Goal: Task Accomplishment & Management: Manage account settings

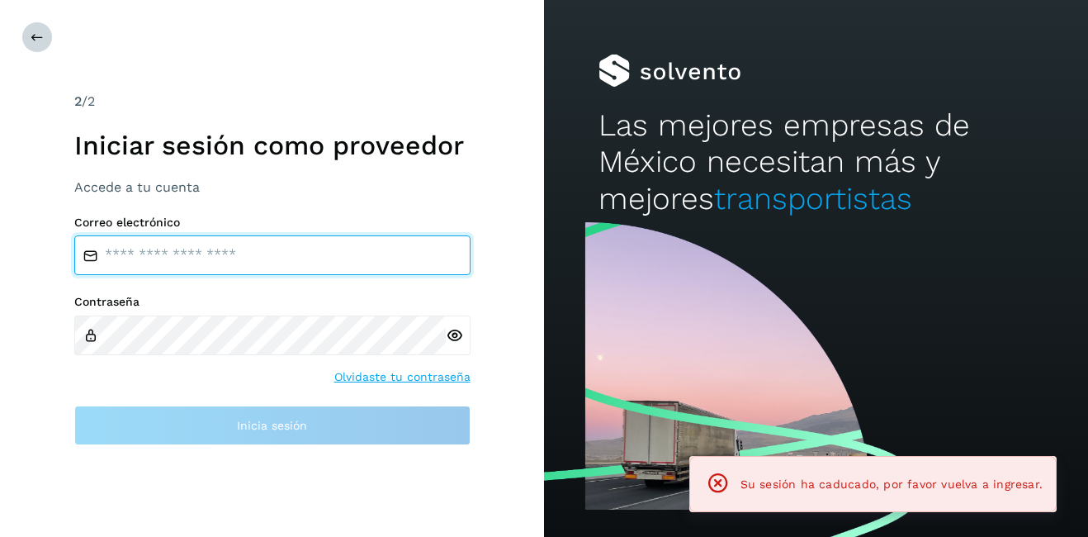
type input "**********"
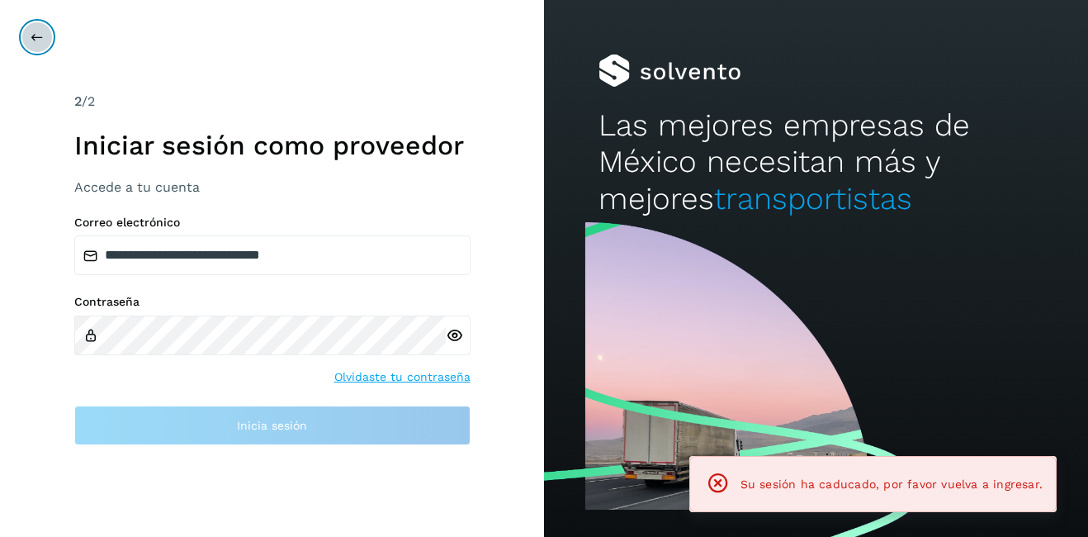
click at [47, 43] on button at bounding box center [36, 36] width 31 height 31
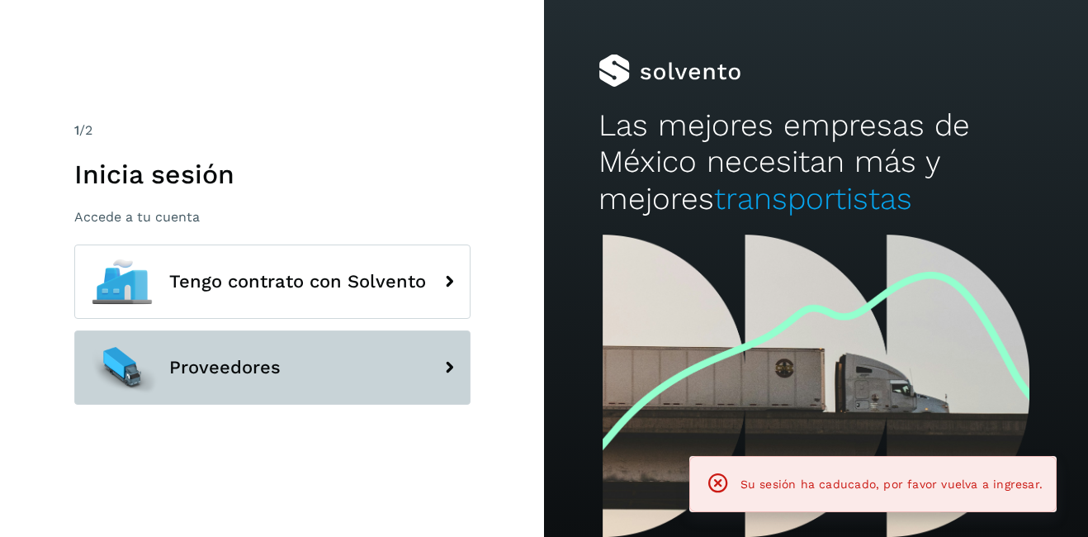
click at [249, 376] on span "Proveedores" at bounding box center [224, 368] width 111 height 20
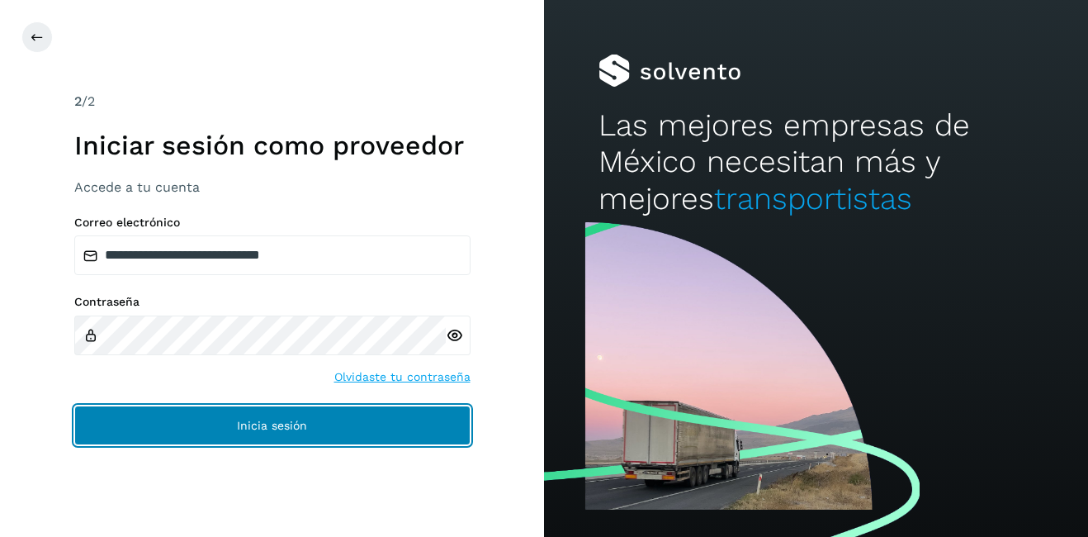
click at [254, 419] on span "Inicia sesión" at bounding box center [272, 425] width 70 height 12
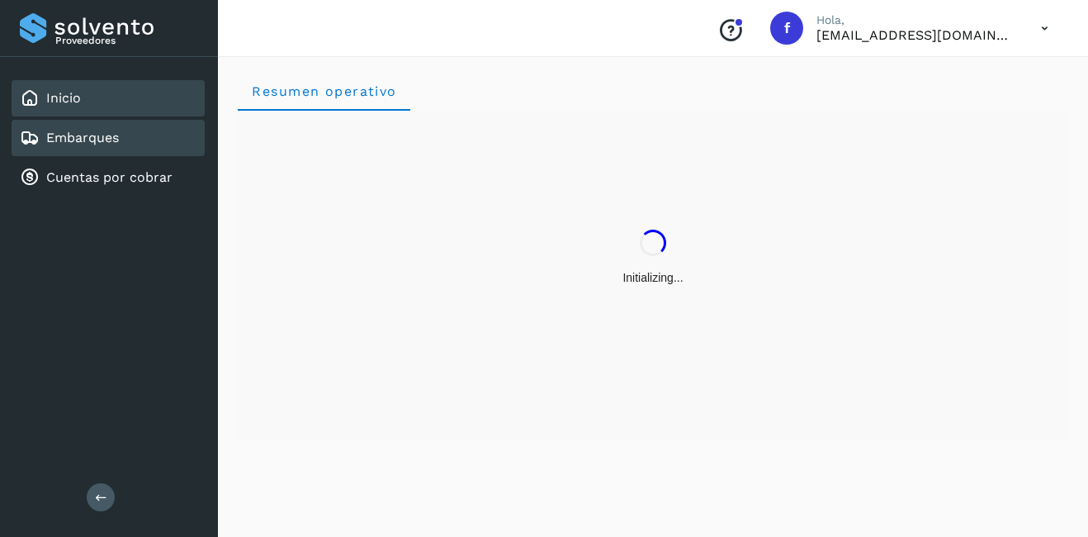
click at [89, 154] on div "Embarques" at bounding box center [108, 138] width 193 height 36
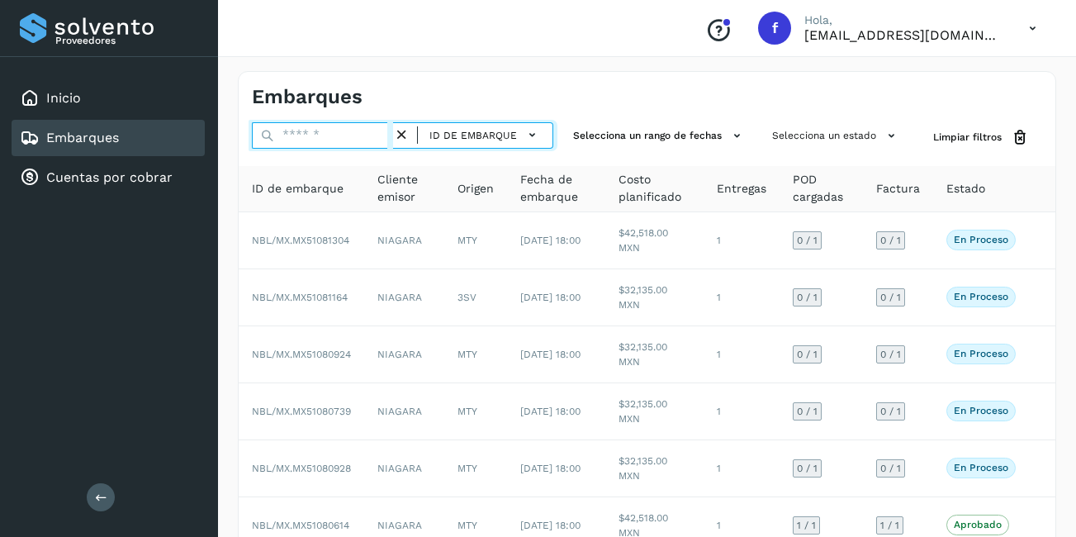
click at [338, 142] on input "text" at bounding box center [322, 135] width 141 height 26
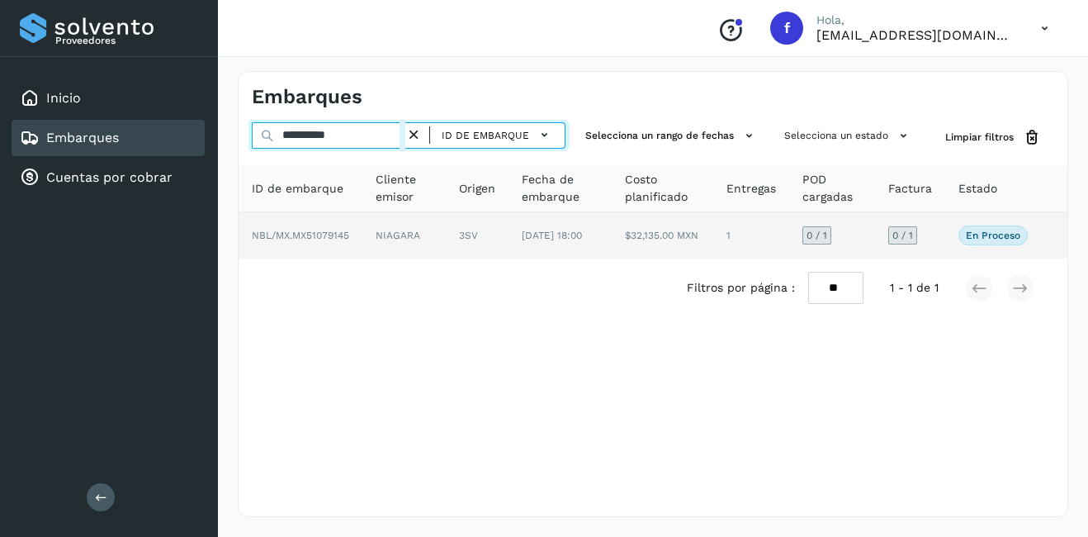
type input "**********"
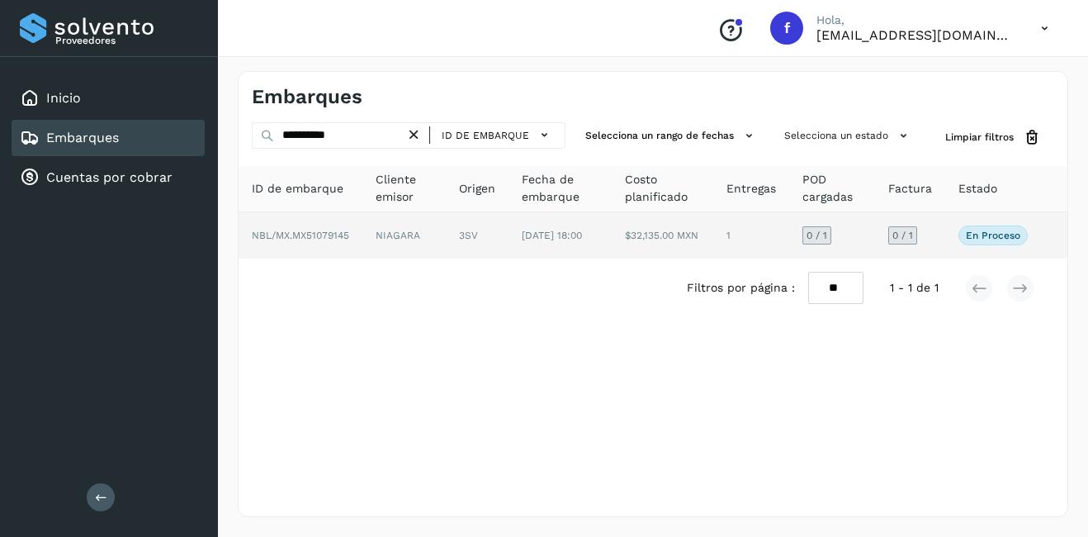
click at [410, 244] on td "NIAGARA" at bounding box center [403, 235] width 83 height 46
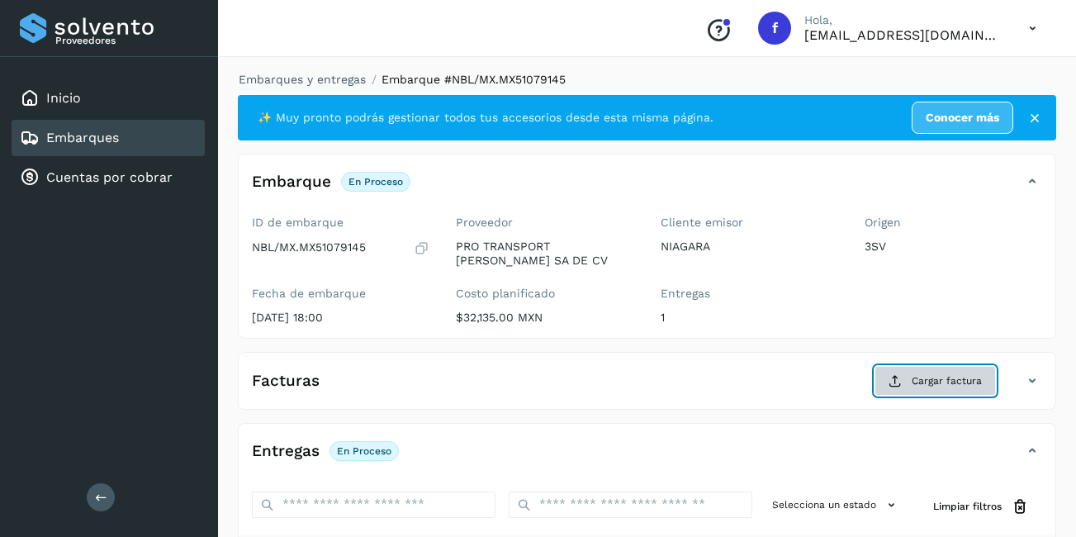
click at [972, 384] on span "Cargar factura" at bounding box center [947, 380] width 70 height 15
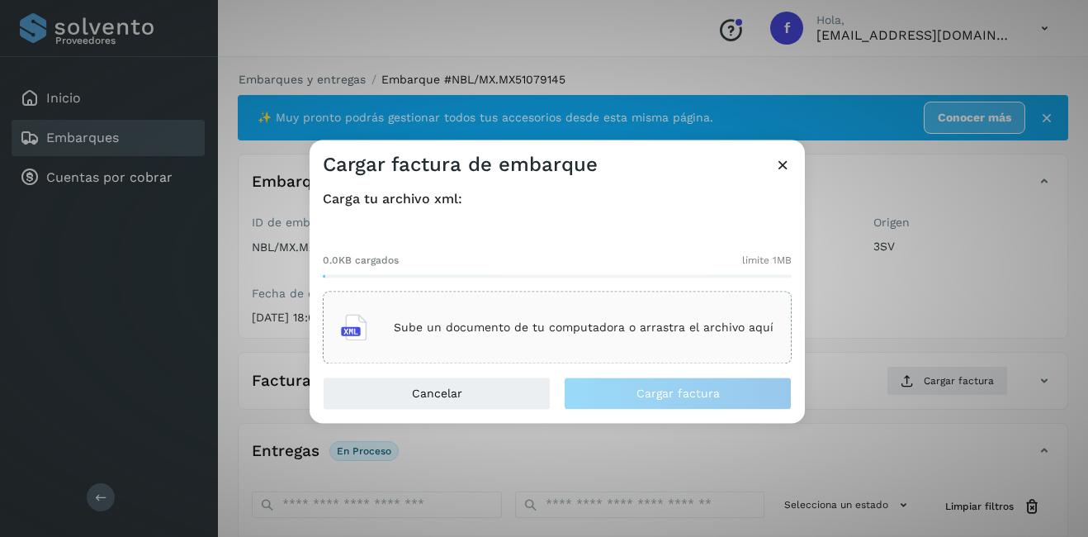
click at [450, 327] on p "Sube un documento de tu computadora o arrastra el archivo aquí" at bounding box center [584, 327] width 380 height 14
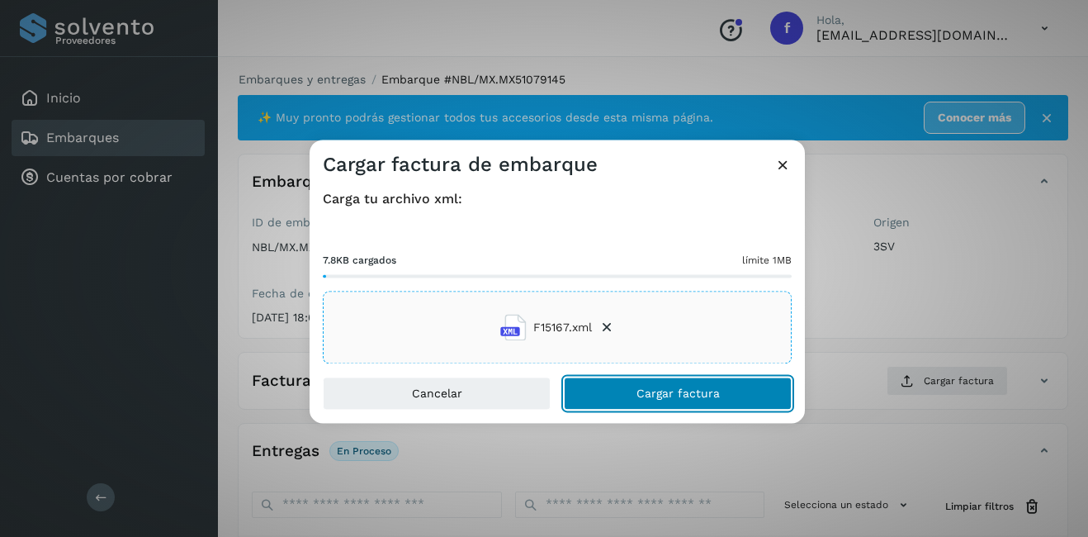
click at [683, 395] on span "Cargar factura" at bounding box center [678, 394] width 83 height 12
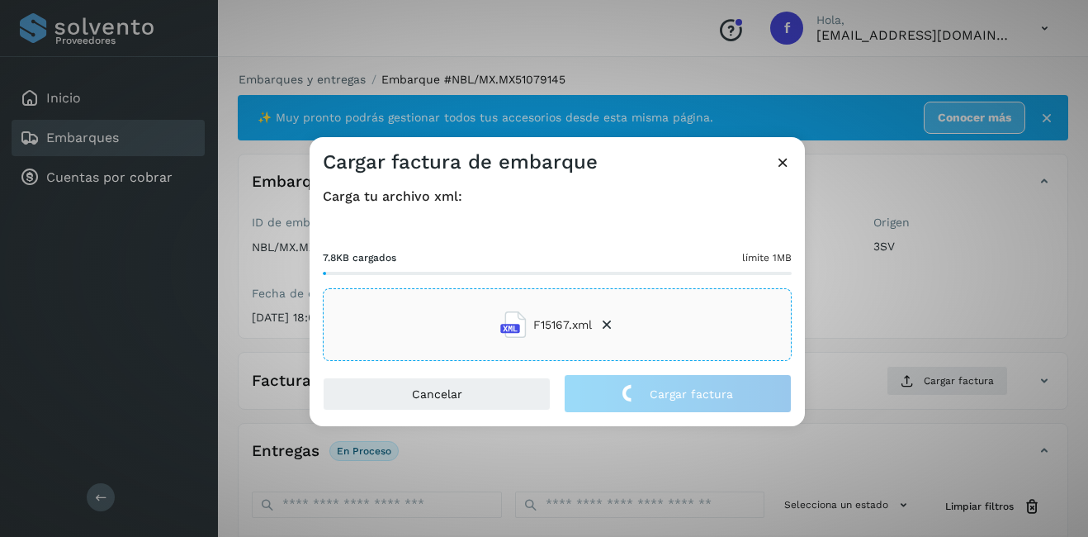
click at [864, 329] on div "Cargar factura de embarque Carga tu archivo xml: 7.8KB cargados límite 1MB F151…" at bounding box center [544, 268] width 1088 height 537
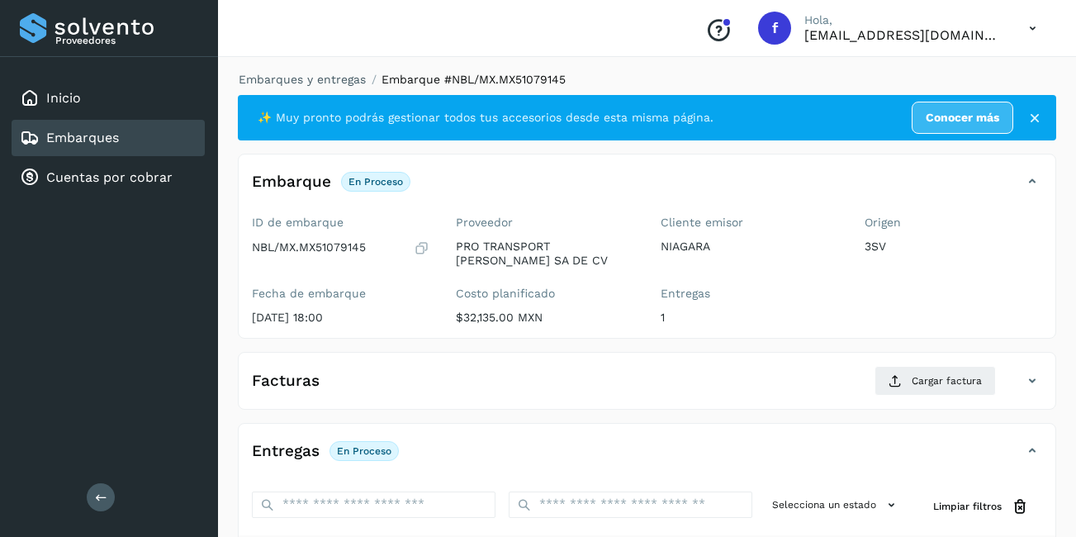
scroll to position [261, 0]
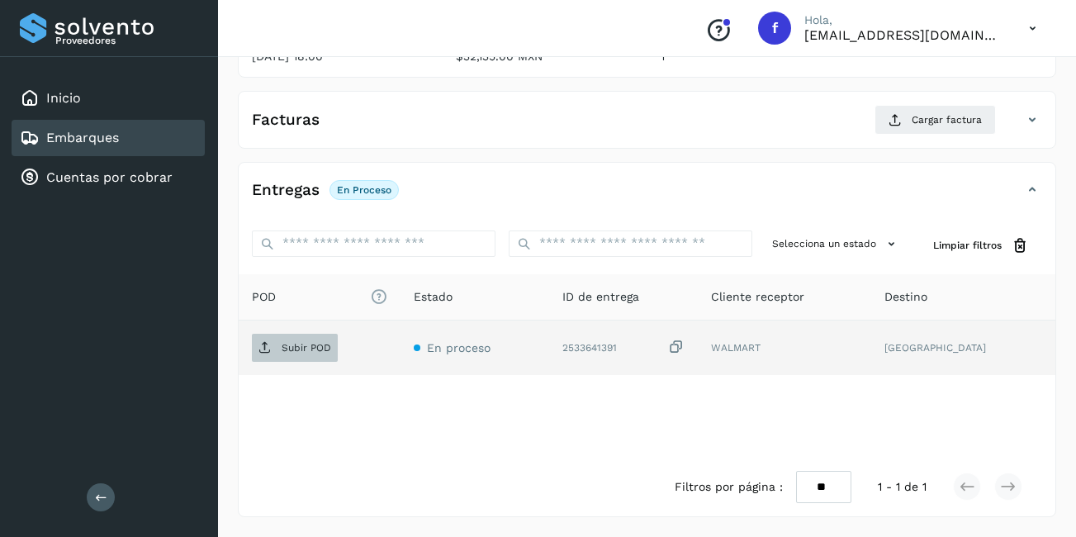
click at [315, 336] on span "Subir POD" at bounding box center [295, 347] width 86 height 26
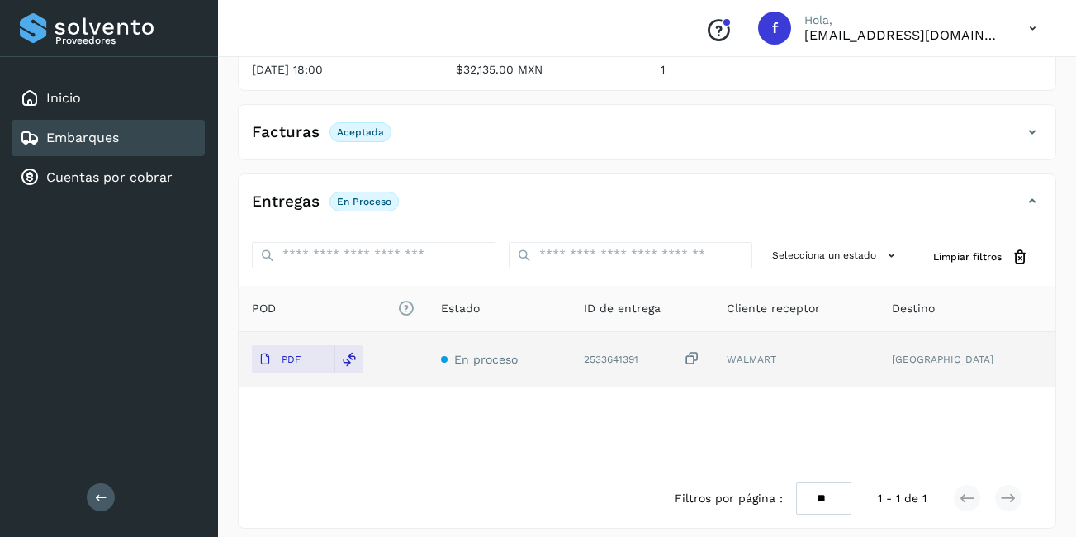
scroll to position [0, 0]
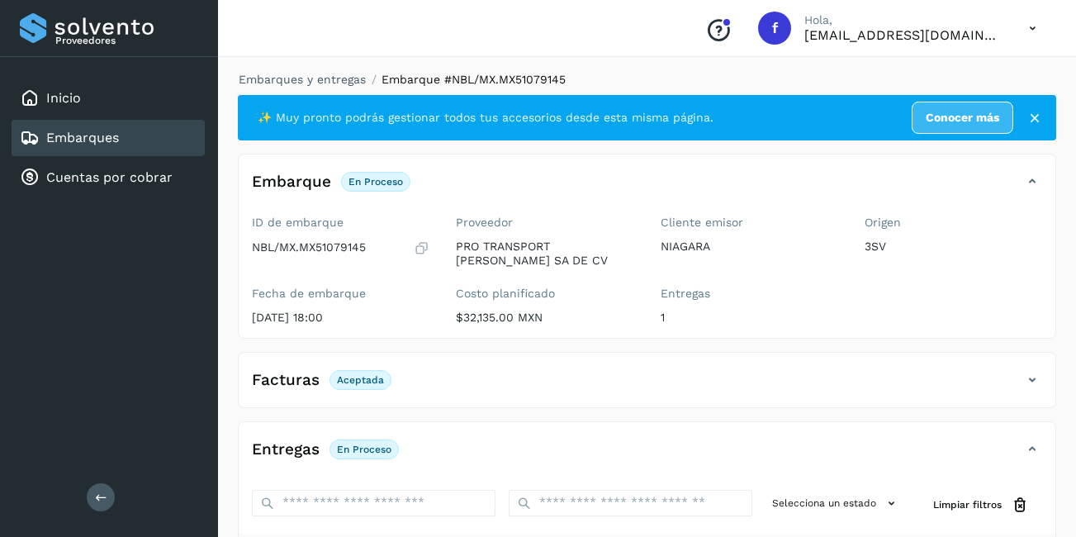
click at [167, 144] on div "Embarques" at bounding box center [108, 138] width 193 height 36
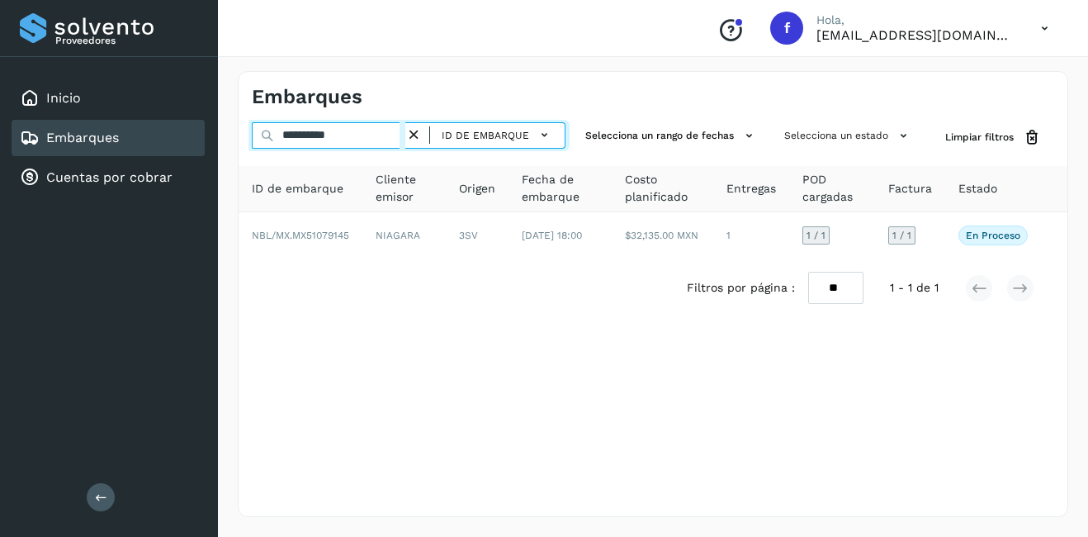
drag, startPoint x: 349, startPoint y: 138, endPoint x: 301, endPoint y: 147, distance: 49.6
click at [301, 147] on input "**********" at bounding box center [329, 135] width 154 height 26
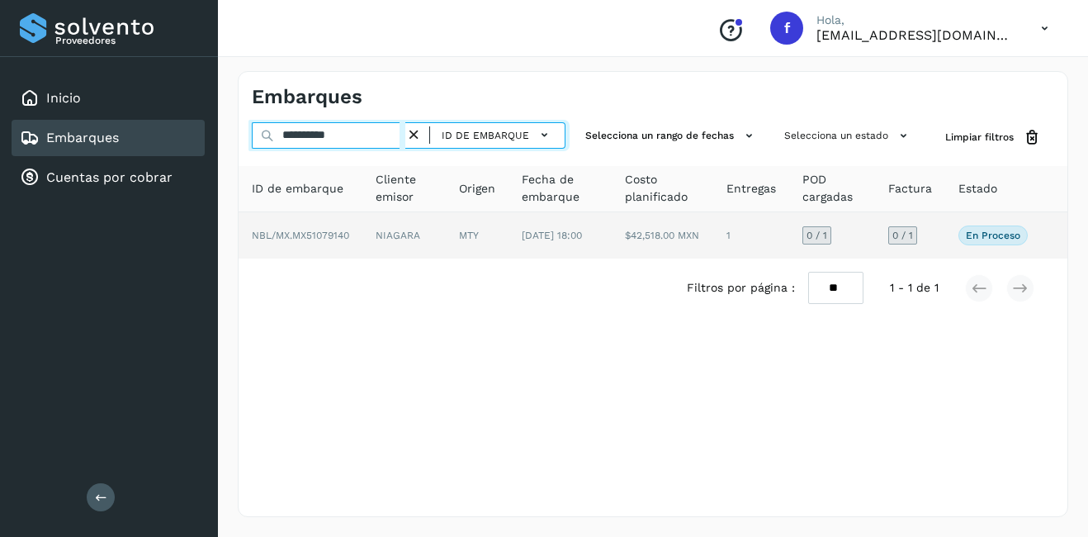
type input "**********"
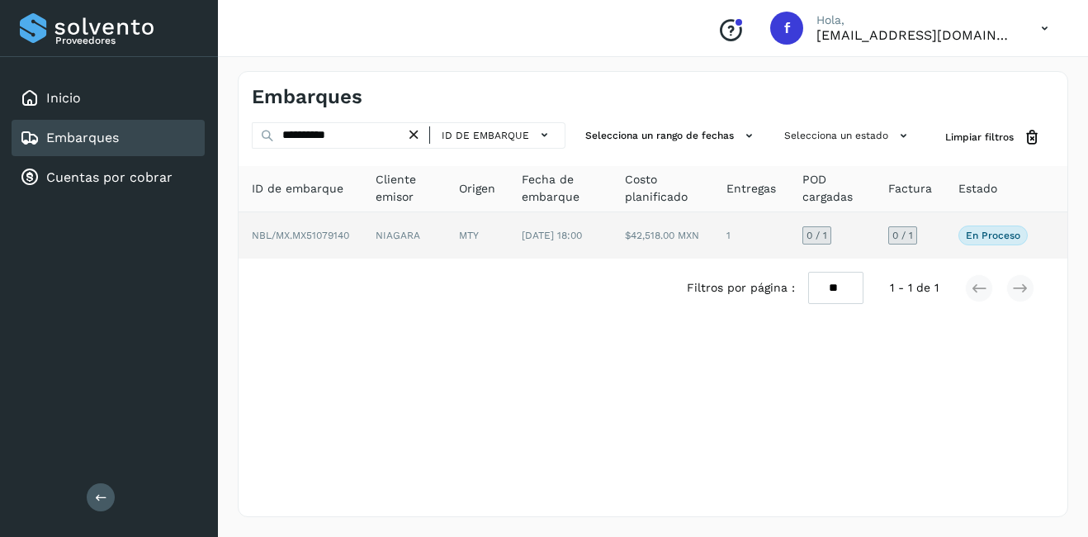
click at [414, 257] on td "NIAGARA" at bounding box center [403, 235] width 83 height 46
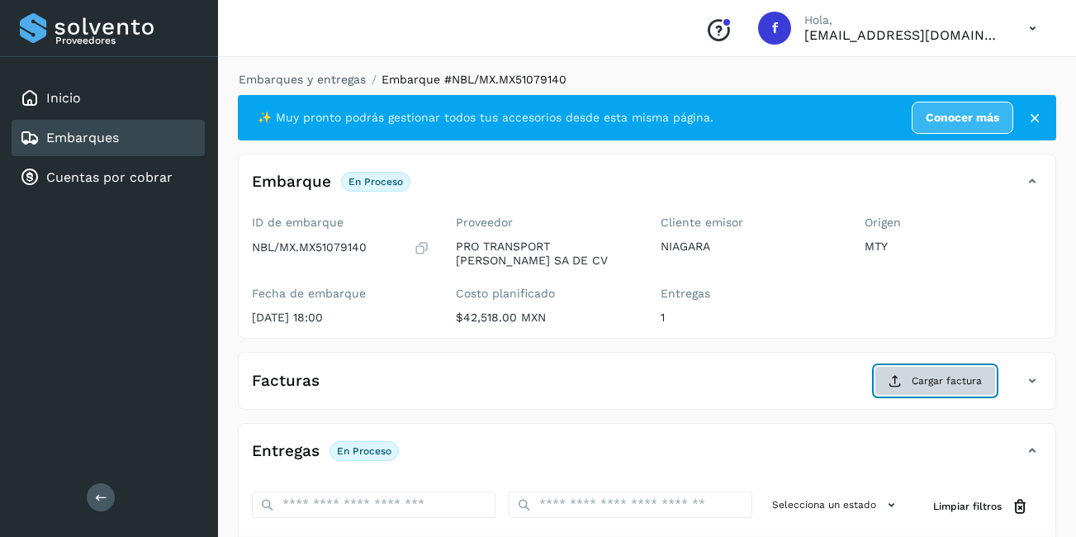
click at [935, 390] on button "Cargar factura" at bounding box center [934, 381] width 121 height 30
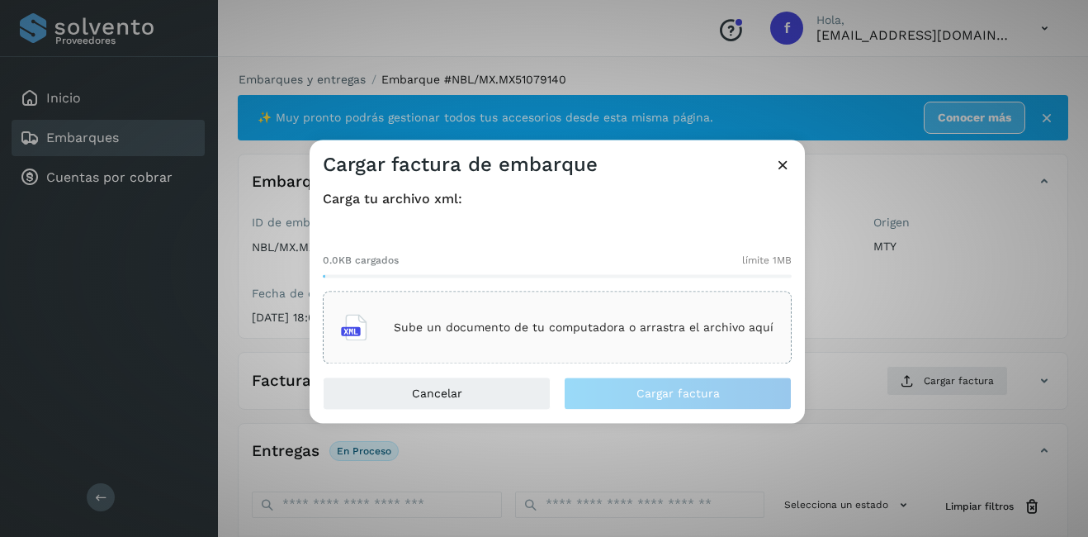
click at [556, 315] on div "Sube un documento de tu computadora o arrastra el archivo aquí" at bounding box center [557, 327] width 433 height 45
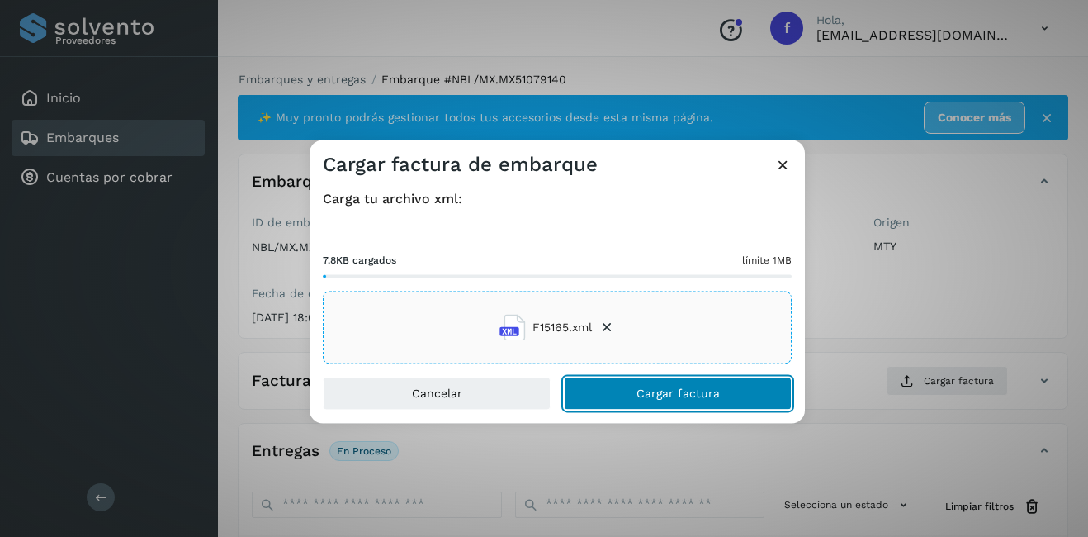
click at [578, 382] on button "Cargar factura" at bounding box center [678, 393] width 228 height 33
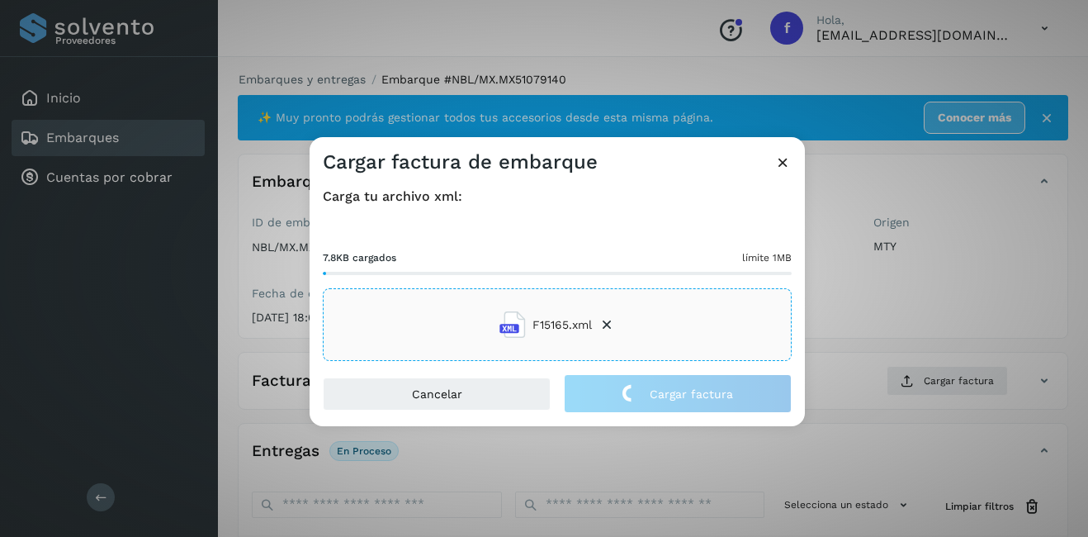
click at [945, 283] on div "Cargar factura de embarque Carga tu archivo xml: 7.8KB cargados límite 1MB F151…" at bounding box center [544, 268] width 1088 height 537
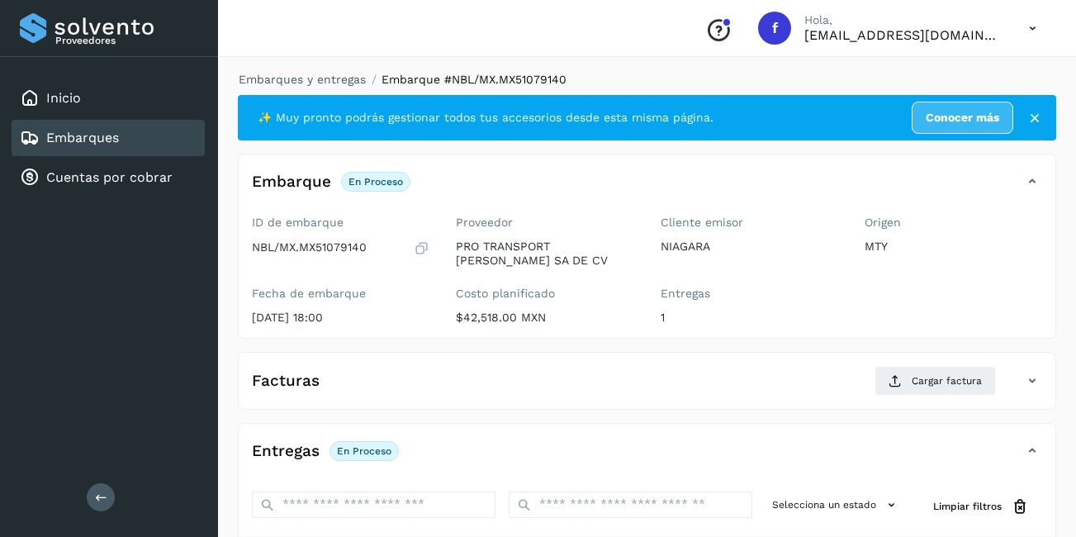
scroll to position [261, 0]
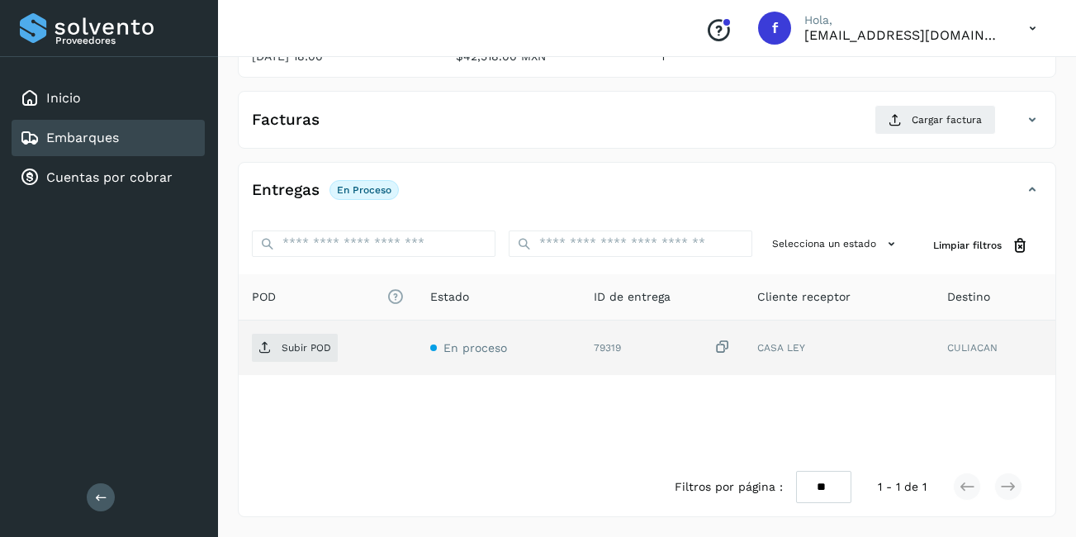
drag, startPoint x: 368, startPoint y: 338, endPoint x: 354, endPoint y: 343, distance: 14.9
drag, startPoint x: 354, startPoint y: 343, endPoint x: 312, endPoint y: 352, distance: 43.1
click at [312, 352] on p "Subir POD" at bounding box center [307, 348] width 50 height 12
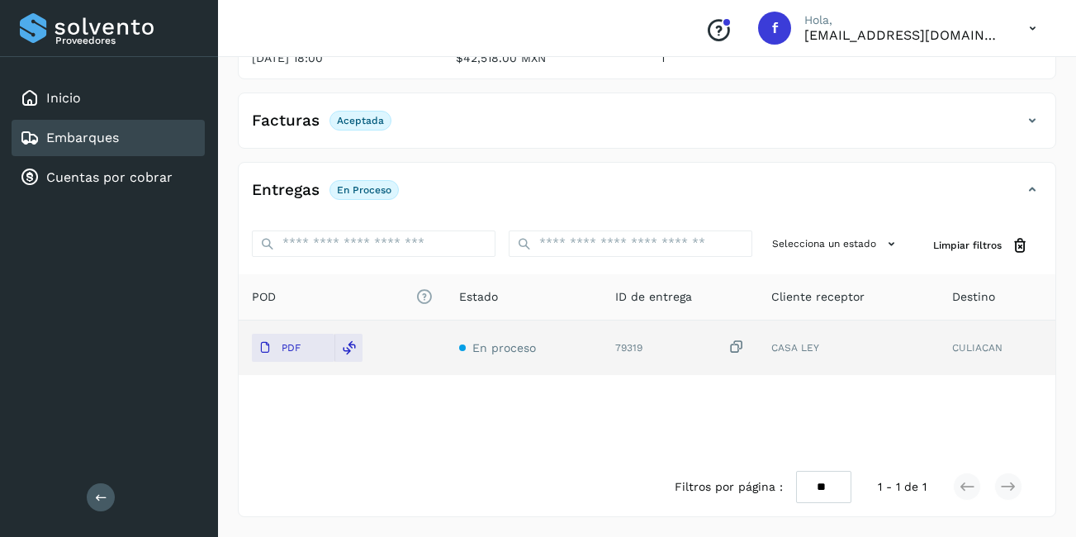
scroll to position [0, 0]
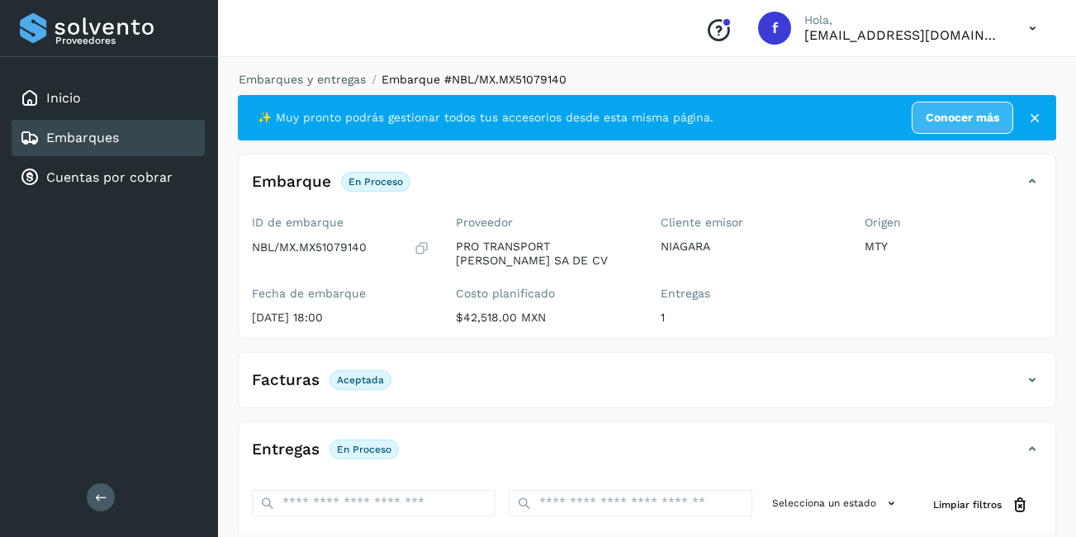
click at [158, 137] on div "Embarques" at bounding box center [108, 138] width 193 height 36
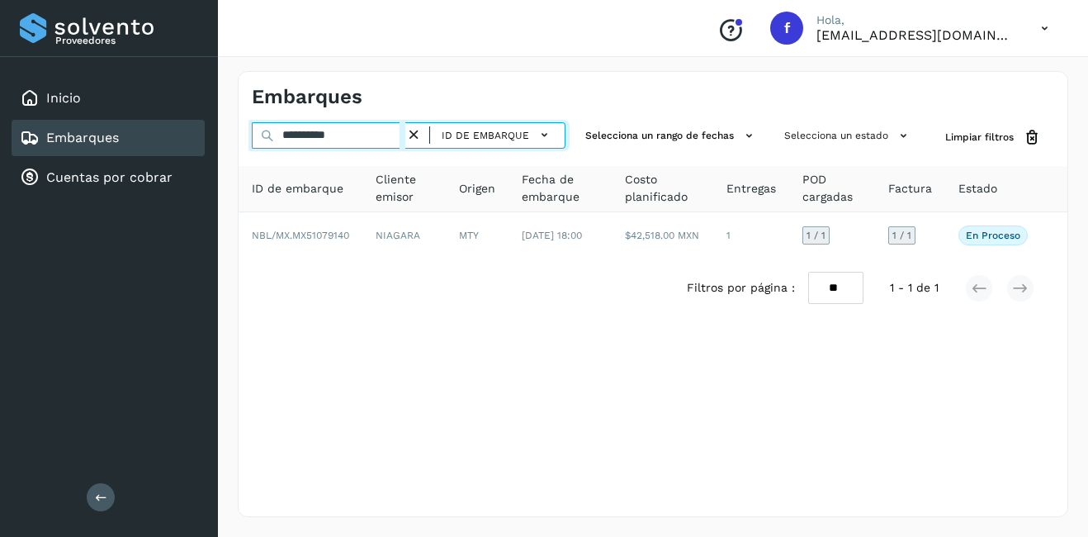
drag, startPoint x: 356, startPoint y: 135, endPoint x: 300, endPoint y: 139, distance: 56.3
click at [300, 139] on input "**********" at bounding box center [329, 135] width 154 height 26
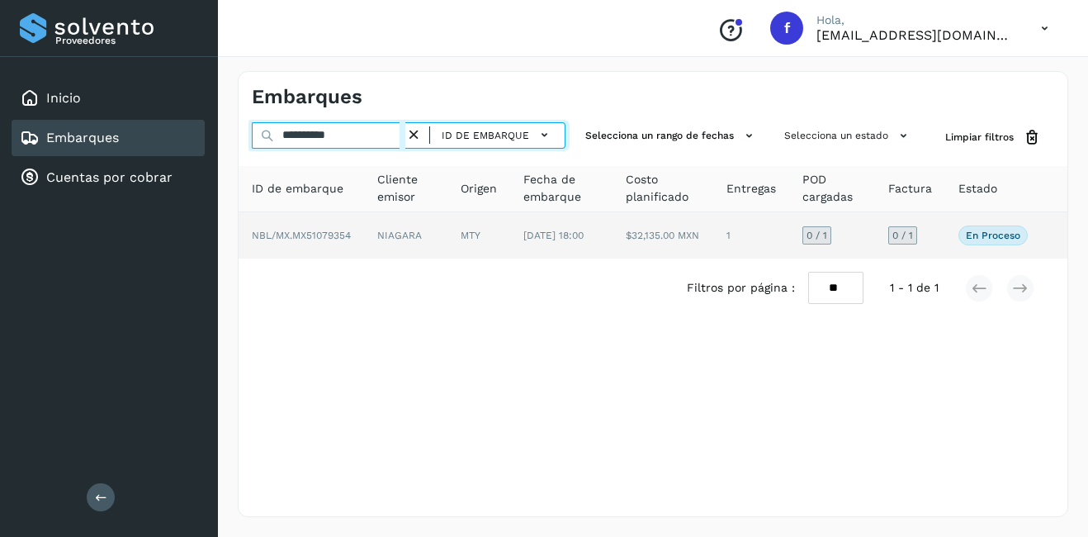
type input "**********"
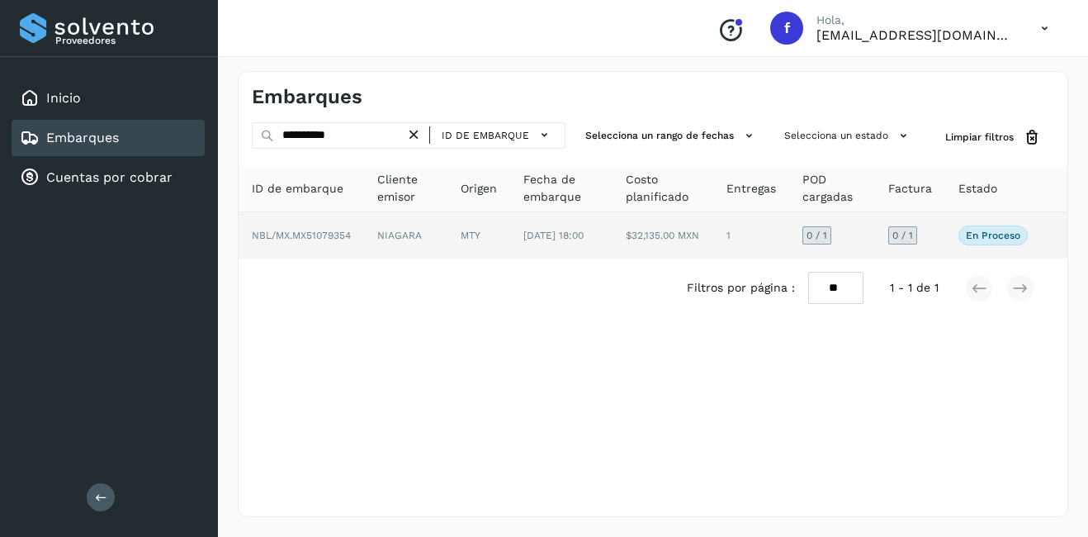
click at [438, 244] on td "NIAGARA" at bounding box center [405, 235] width 83 height 46
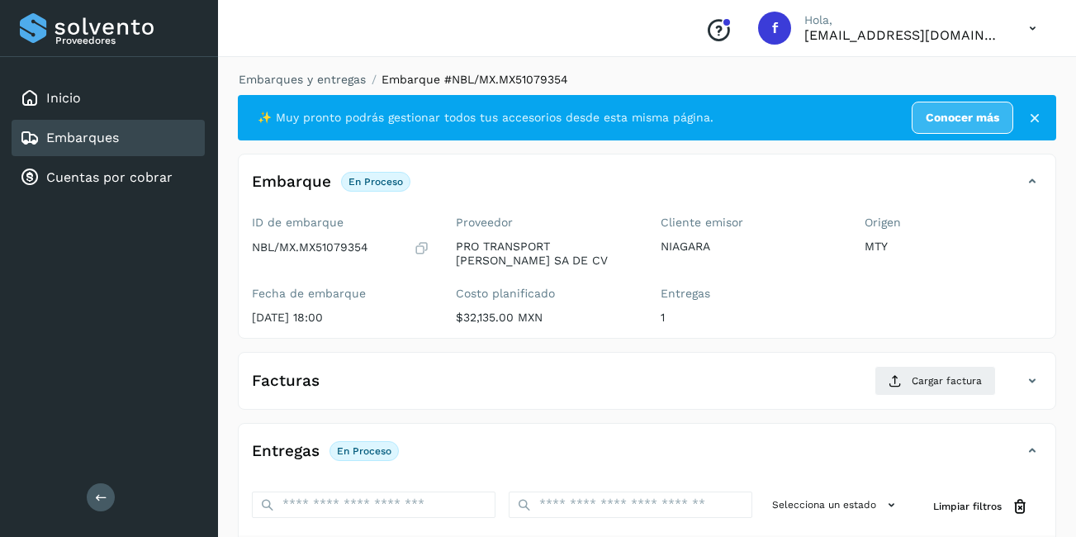
click at [950, 396] on div "Facturas Cargar factura" at bounding box center [647, 387] width 817 height 43
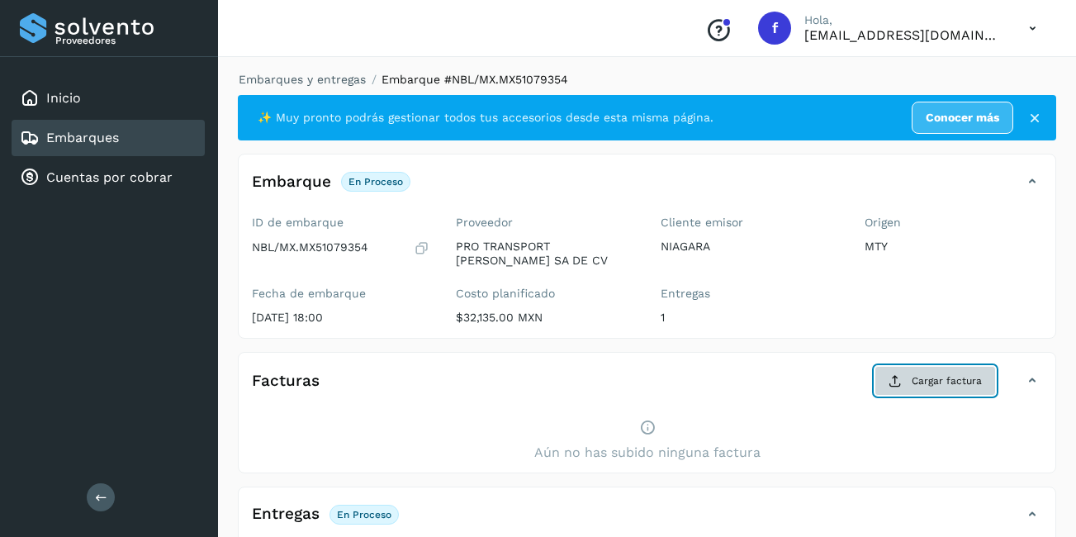
click at [926, 383] on span "Cargar factura" at bounding box center [947, 380] width 70 height 15
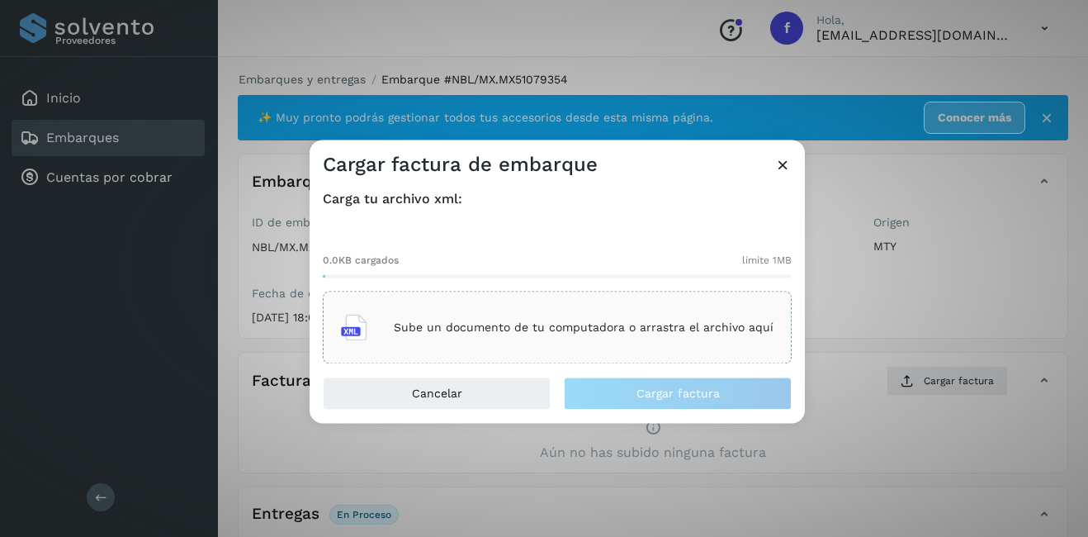
click at [494, 339] on div "Sube un documento de tu computadora o arrastra el archivo aquí" at bounding box center [557, 327] width 433 height 45
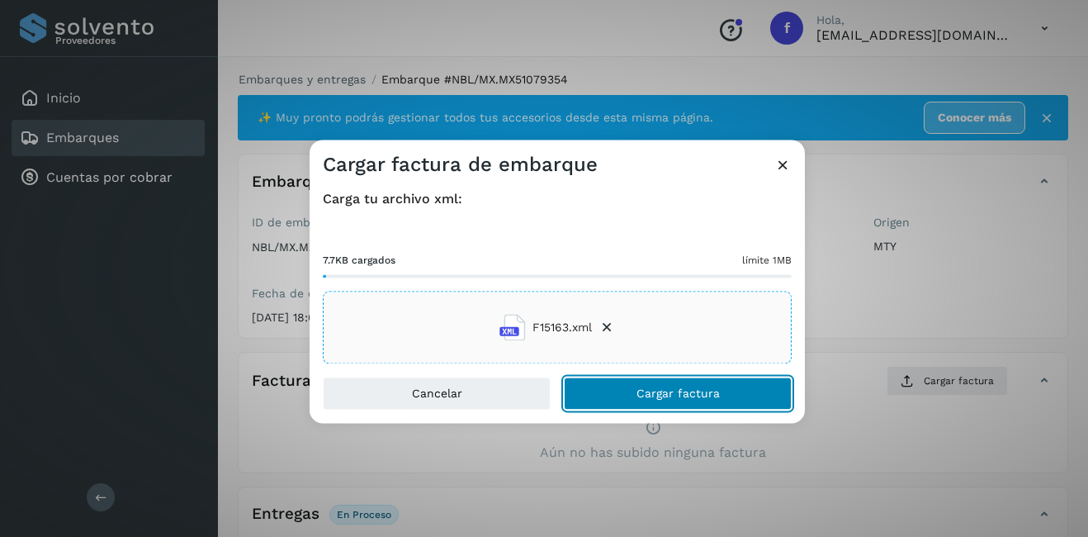
click at [700, 392] on span "Cargar factura" at bounding box center [678, 394] width 83 height 12
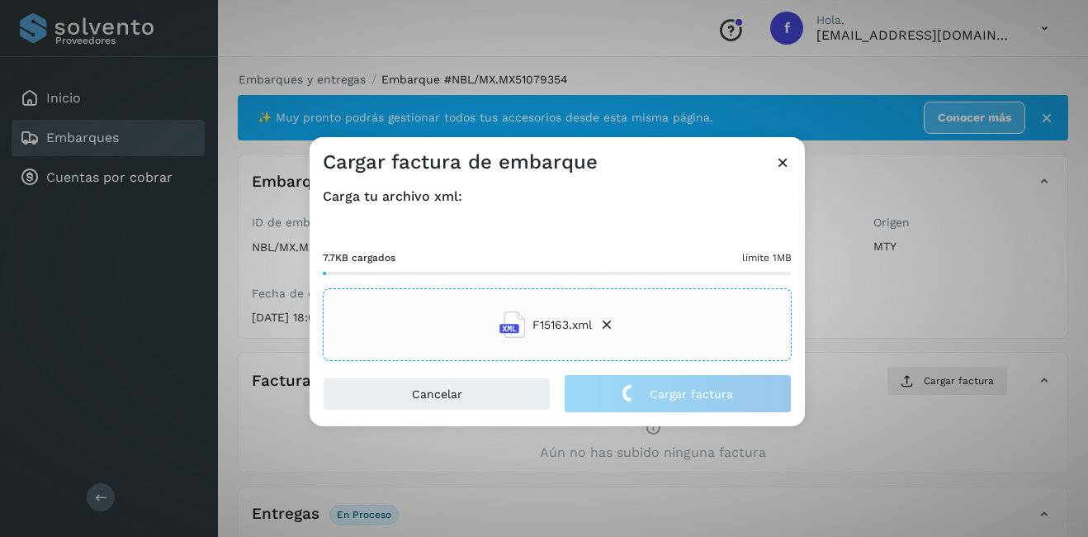
click at [905, 288] on div "Cargar factura de embarque Carga tu archivo xml: 7.7KB cargados límite 1MB F151…" at bounding box center [544, 268] width 1088 height 537
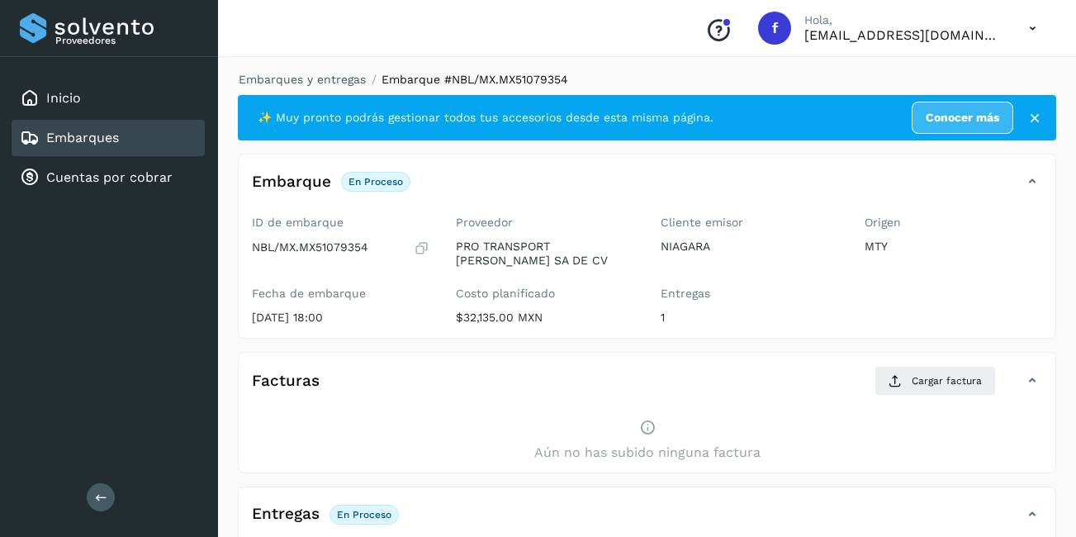
scroll to position [248, 0]
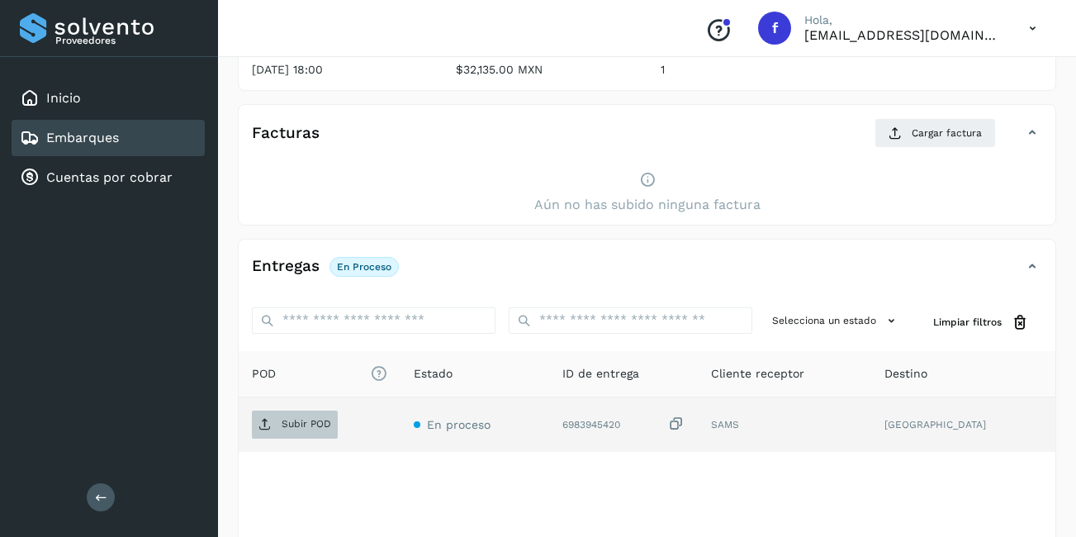
click at [318, 422] on p "Subir POD" at bounding box center [307, 424] width 50 height 12
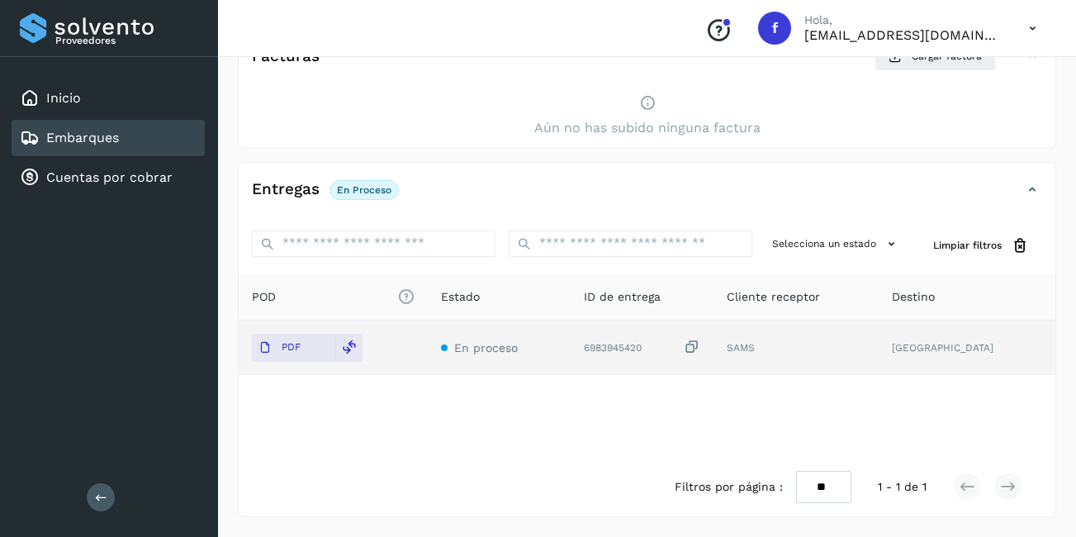
scroll to position [77, 0]
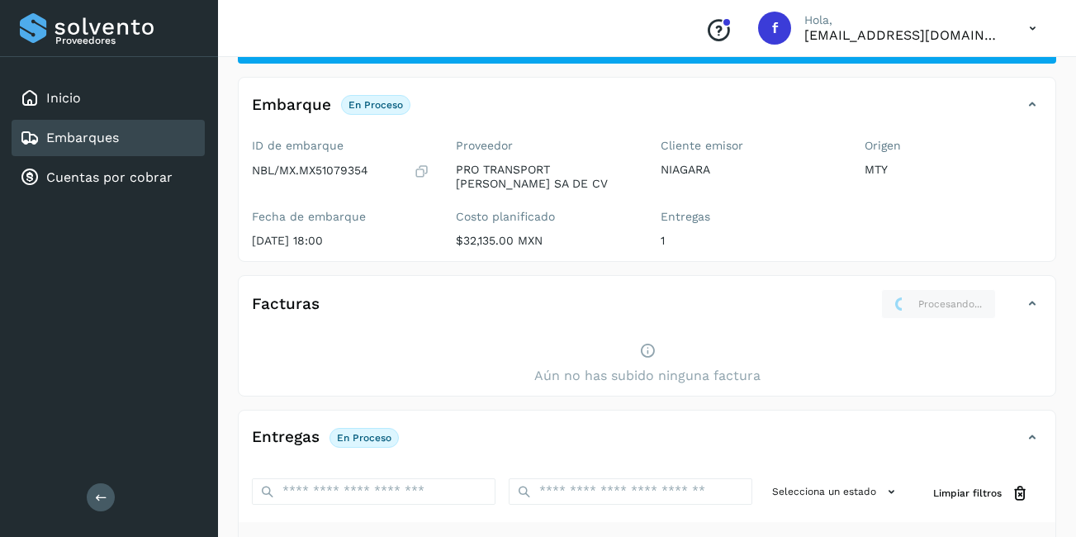
click at [141, 143] on div "Embarques" at bounding box center [108, 138] width 193 height 36
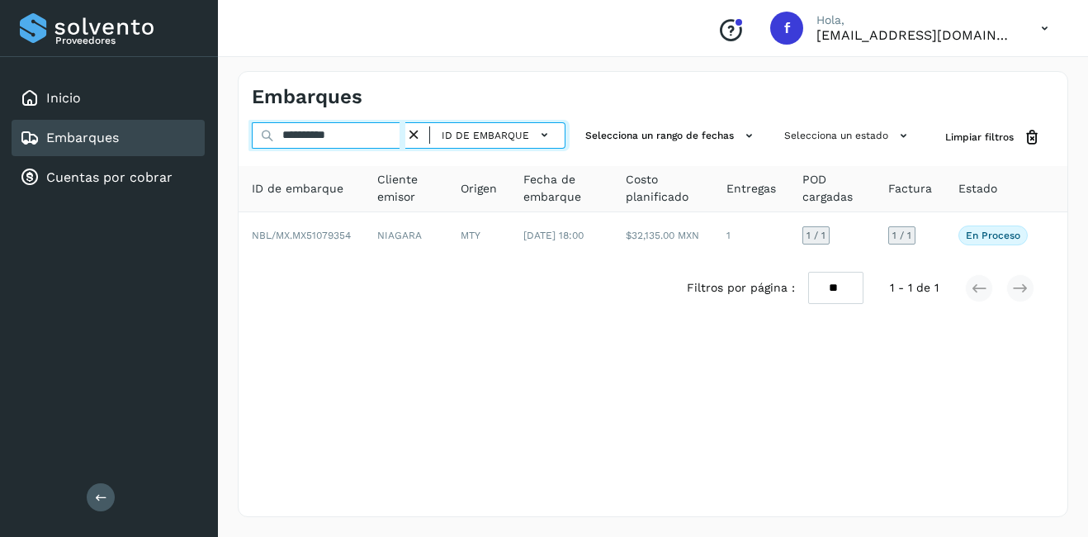
drag, startPoint x: 379, startPoint y: 128, endPoint x: 291, endPoint y: 139, distance: 89.0
click at [291, 139] on input "**********" at bounding box center [329, 135] width 154 height 26
click at [315, 135] on input "**********" at bounding box center [329, 135] width 154 height 26
drag, startPoint x: 372, startPoint y: 132, endPoint x: 301, endPoint y: 133, distance: 71.0
click at [301, 133] on input "**********" at bounding box center [329, 135] width 154 height 26
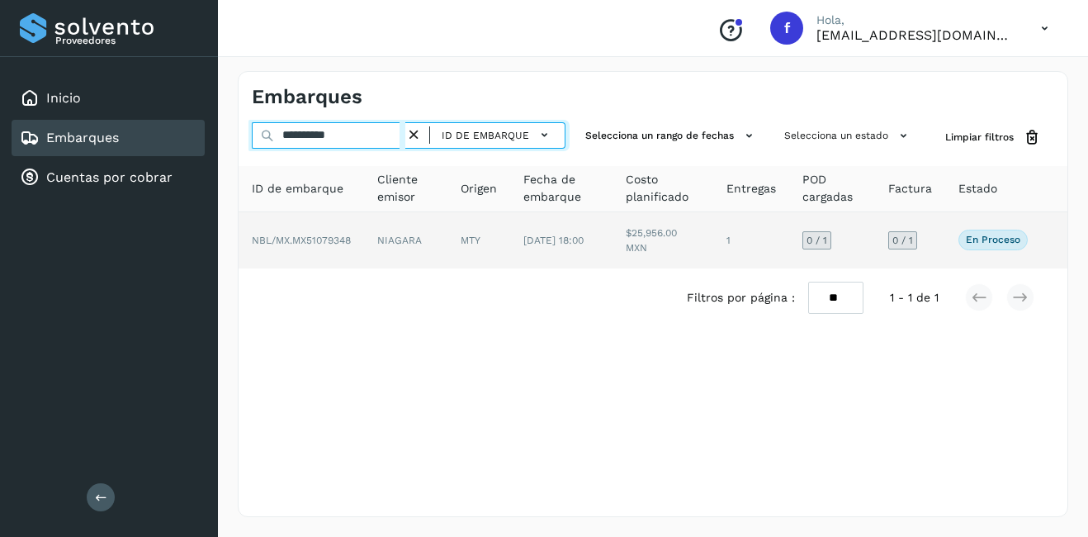
type input "**********"
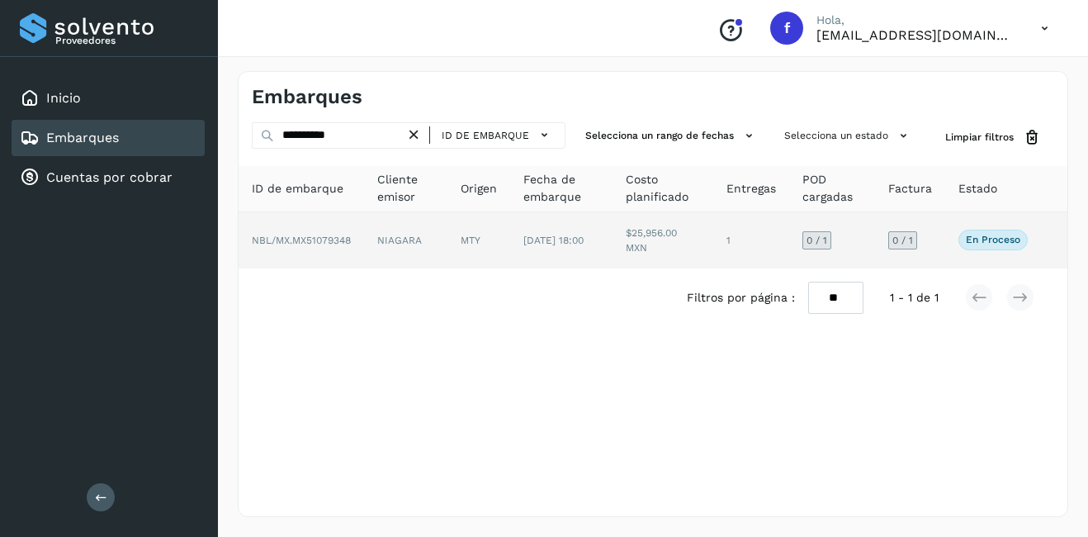
click at [370, 228] on td "NIAGARA" at bounding box center [405, 240] width 83 height 56
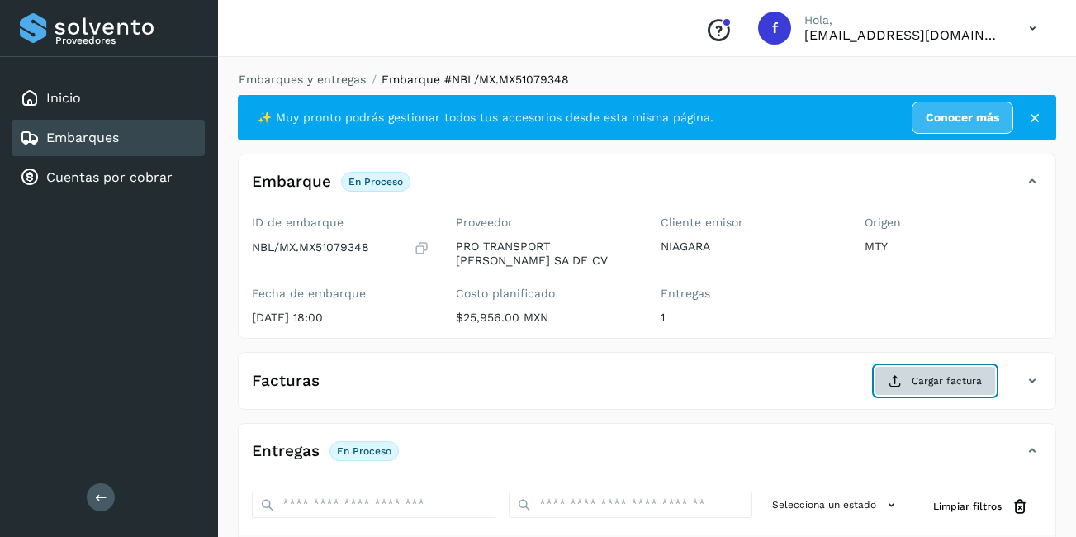
click at [971, 375] on span "Cargar factura" at bounding box center [947, 380] width 70 height 15
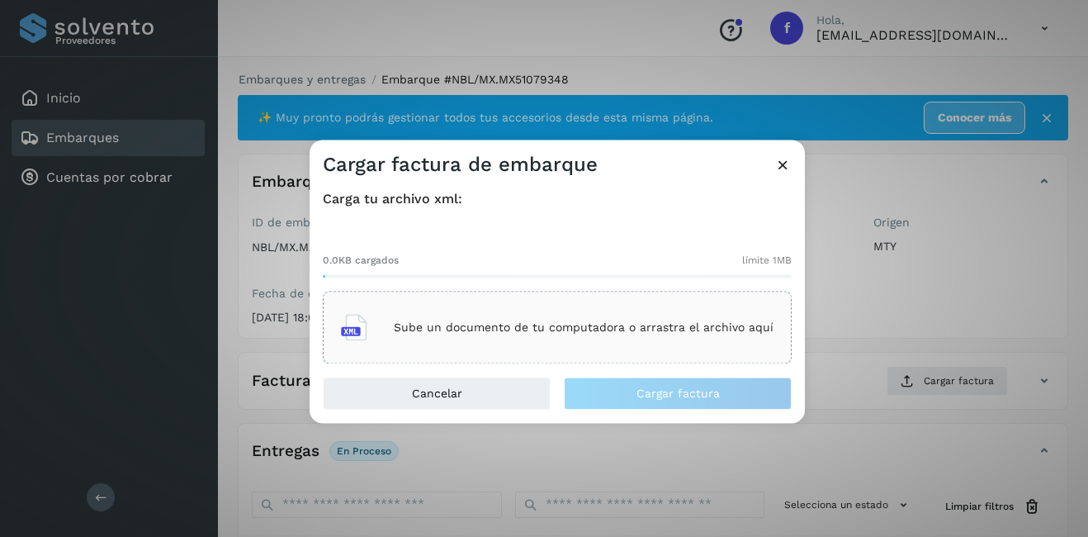
click at [609, 359] on div "Sube un documento de tu computadora o arrastra el archivo aquí" at bounding box center [557, 327] width 469 height 73
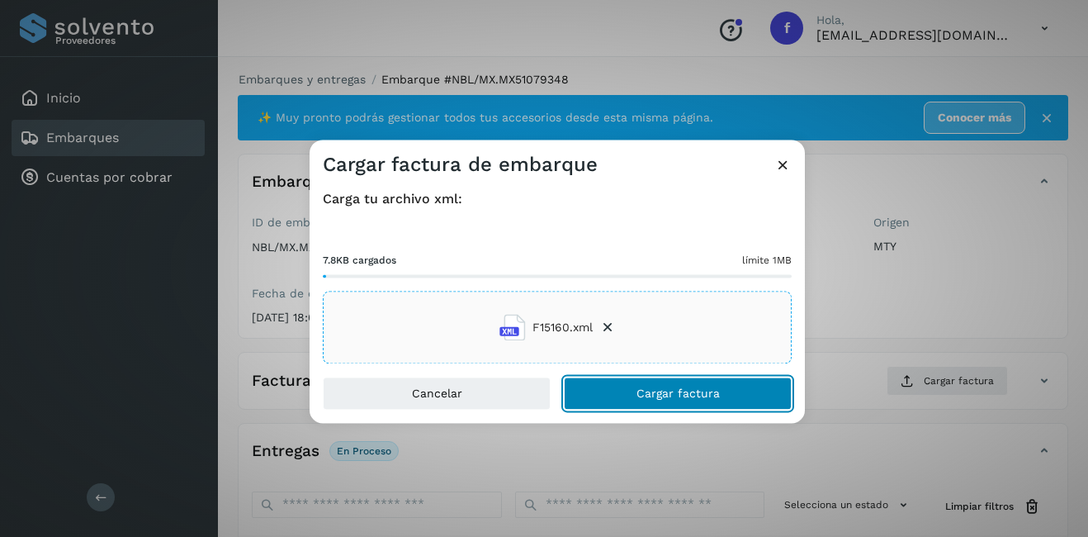
drag, startPoint x: 649, startPoint y: 381, endPoint x: 660, endPoint y: 375, distance: 12.6
click at [645, 378] on button "Cargar factura" at bounding box center [678, 393] width 228 height 33
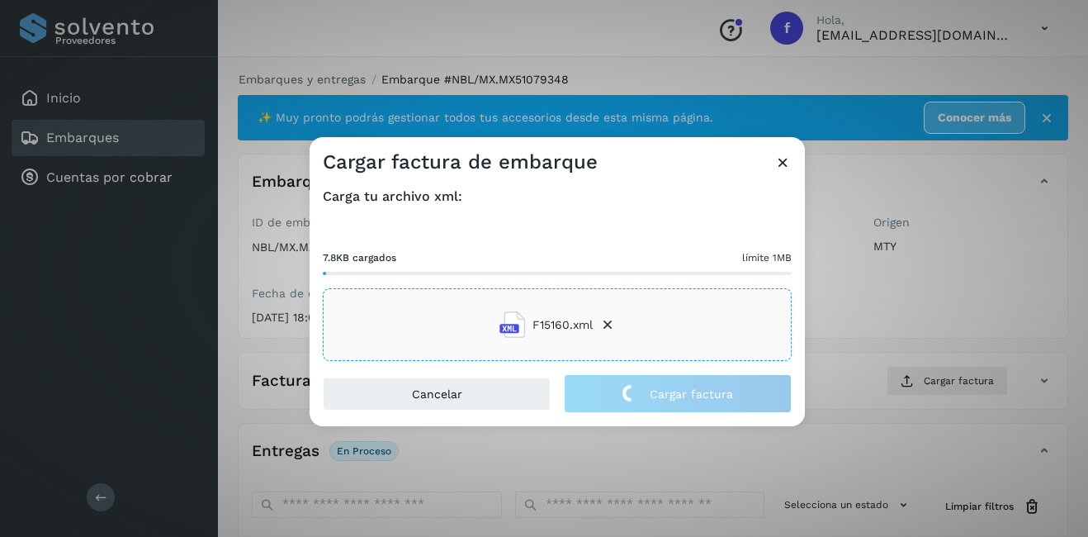
drag, startPoint x: 877, startPoint y: 253, endPoint x: 843, endPoint y: 256, distance: 34.0
click at [877, 252] on div "Cargar factura de embarque Carga tu archivo xml: 7.8KB cargados límite 1MB F151…" at bounding box center [544, 268] width 1088 height 537
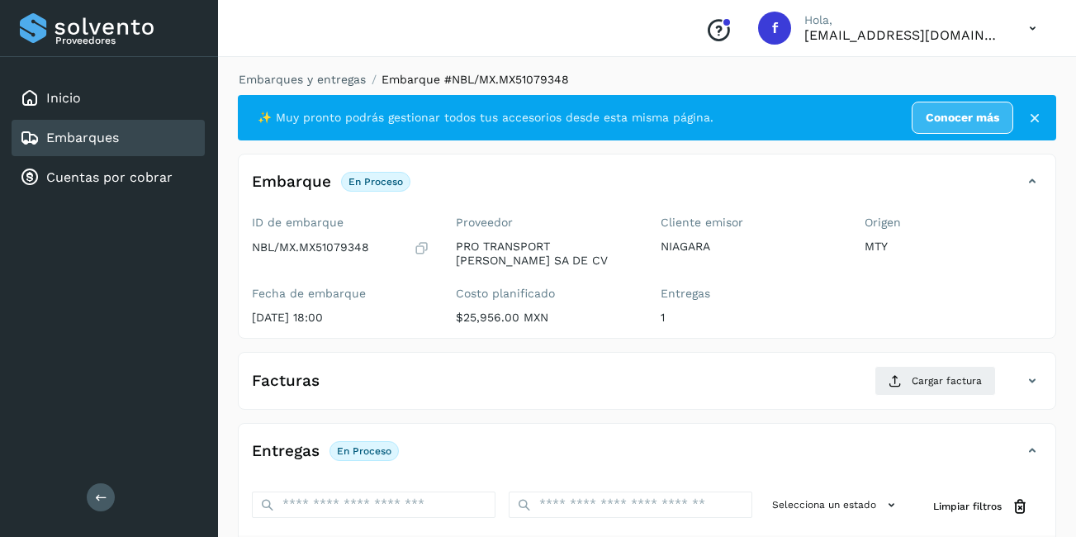
scroll to position [248, 0]
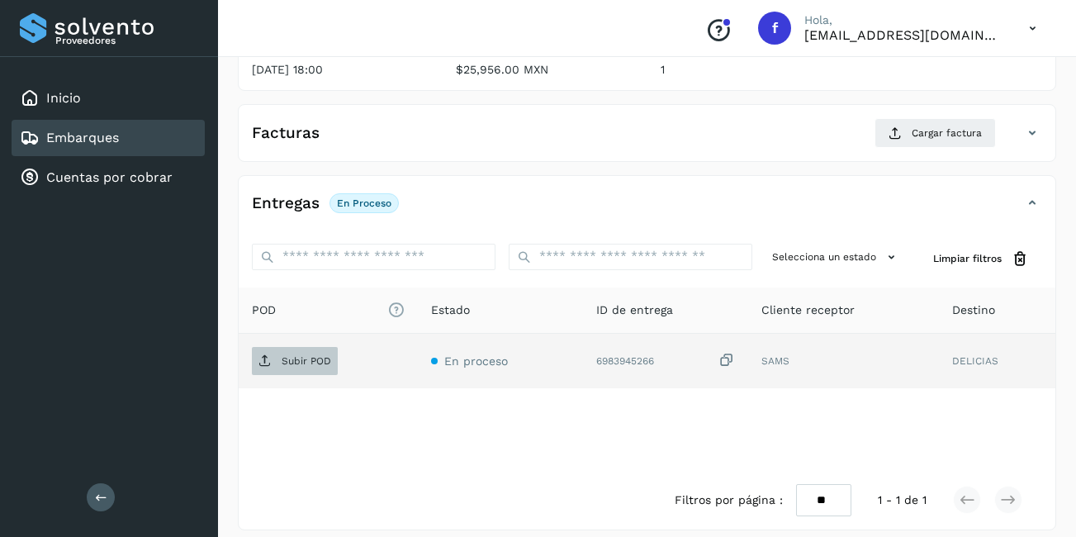
click at [298, 348] on span "Subir POD" at bounding box center [295, 361] width 86 height 26
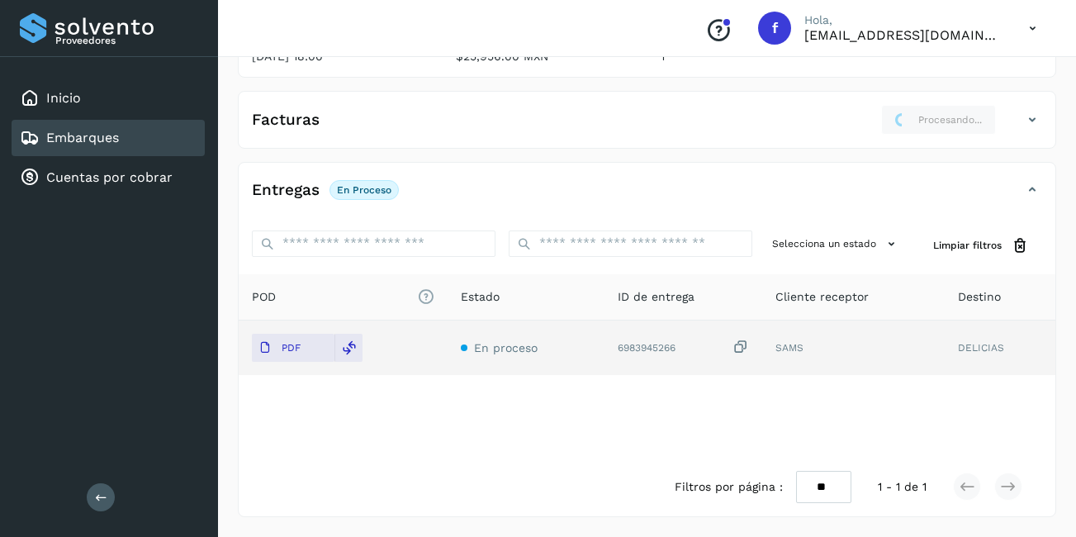
scroll to position [0, 0]
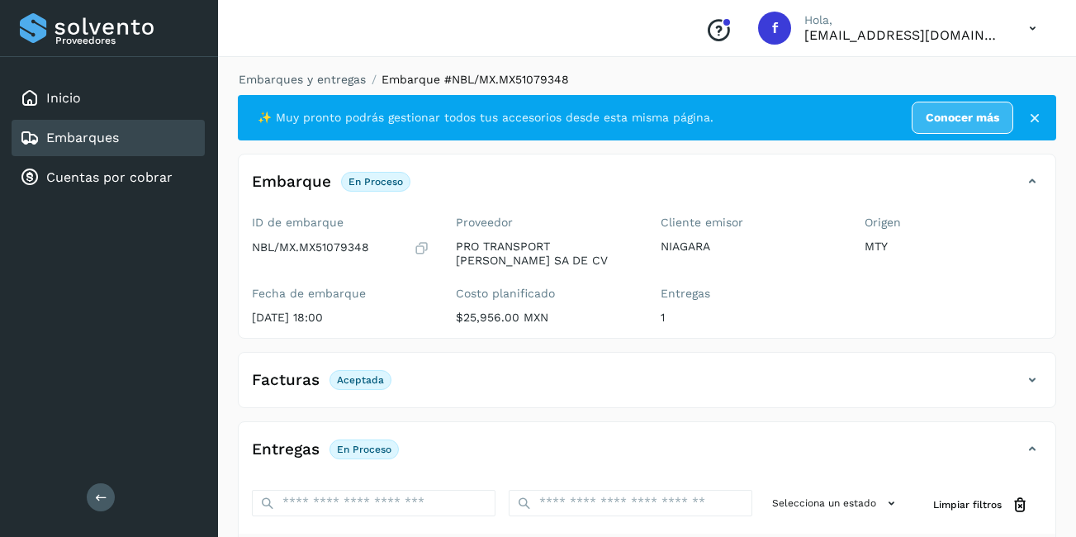
click at [181, 137] on div "Embarques" at bounding box center [108, 138] width 193 height 36
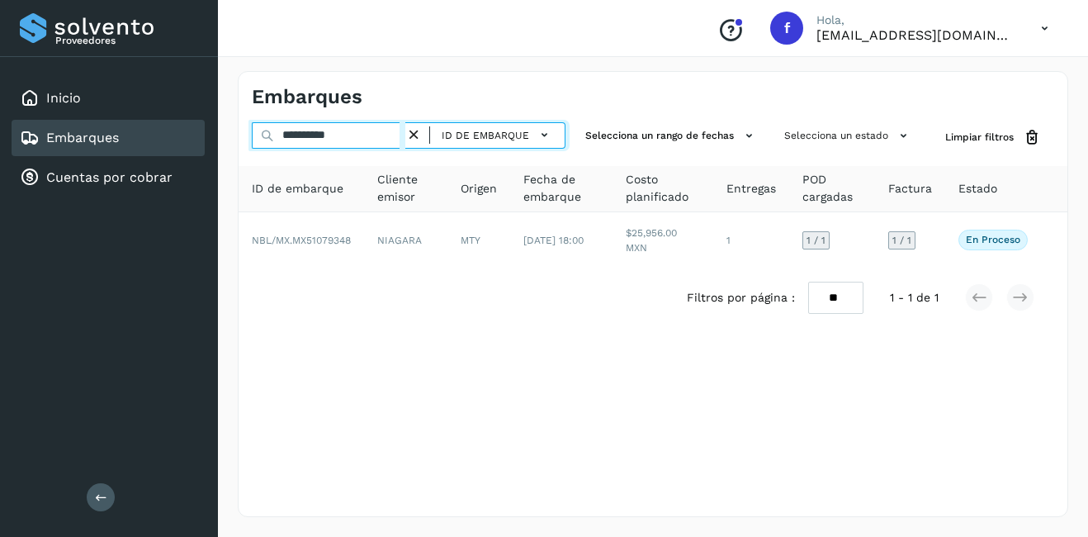
drag, startPoint x: 372, startPoint y: 136, endPoint x: 299, endPoint y: 146, distance: 74.2
click at [299, 146] on input "**********" at bounding box center [329, 135] width 154 height 26
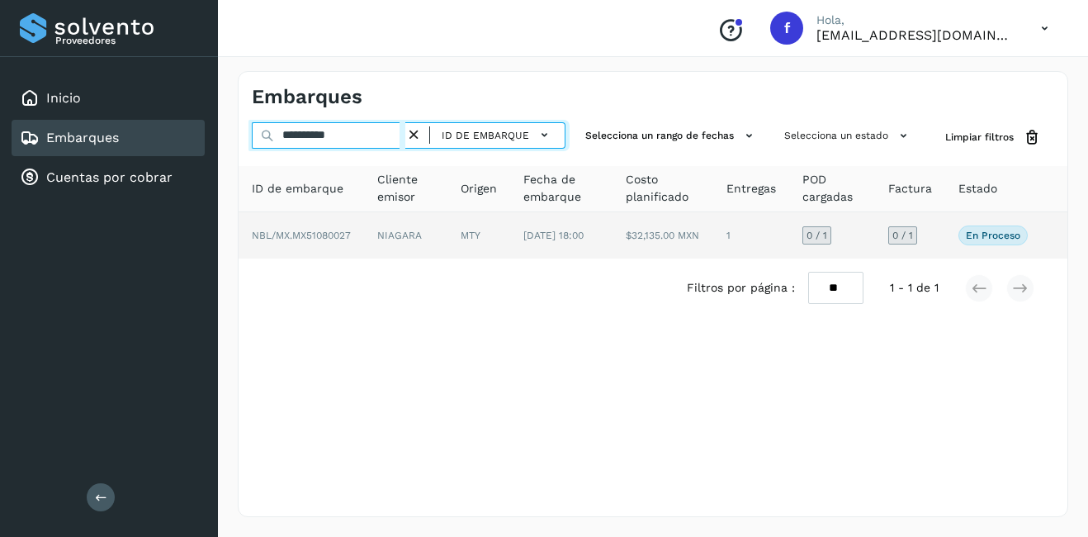
type input "**********"
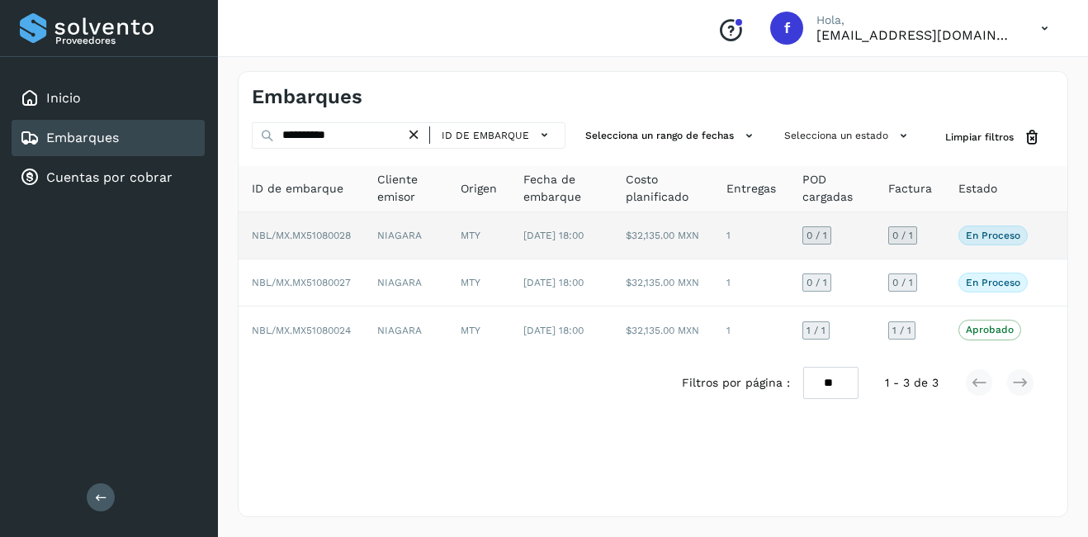
click at [384, 232] on td "NIAGARA" at bounding box center [405, 235] width 83 height 47
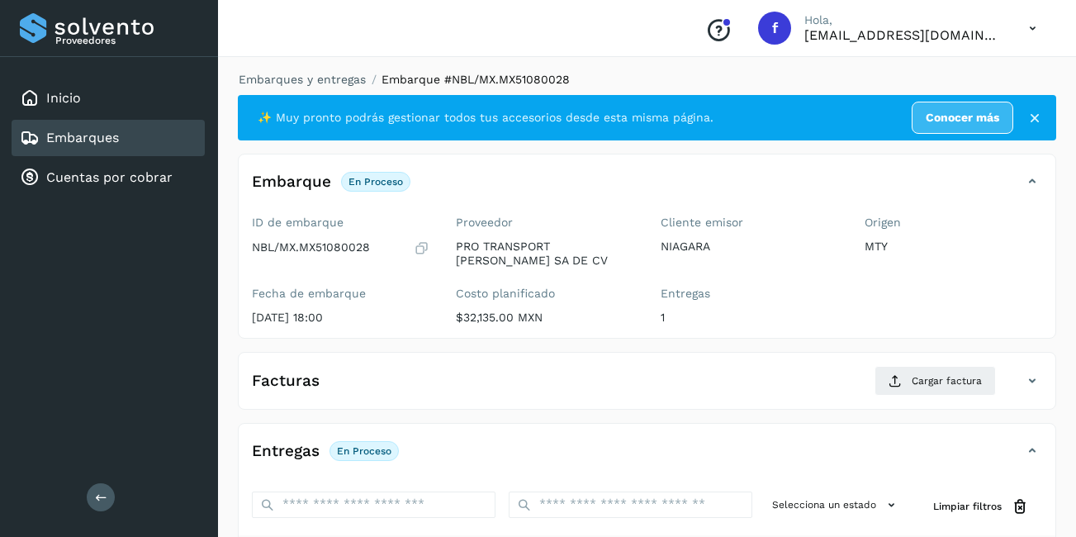
click at [183, 142] on div "Embarques" at bounding box center [108, 138] width 193 height 36
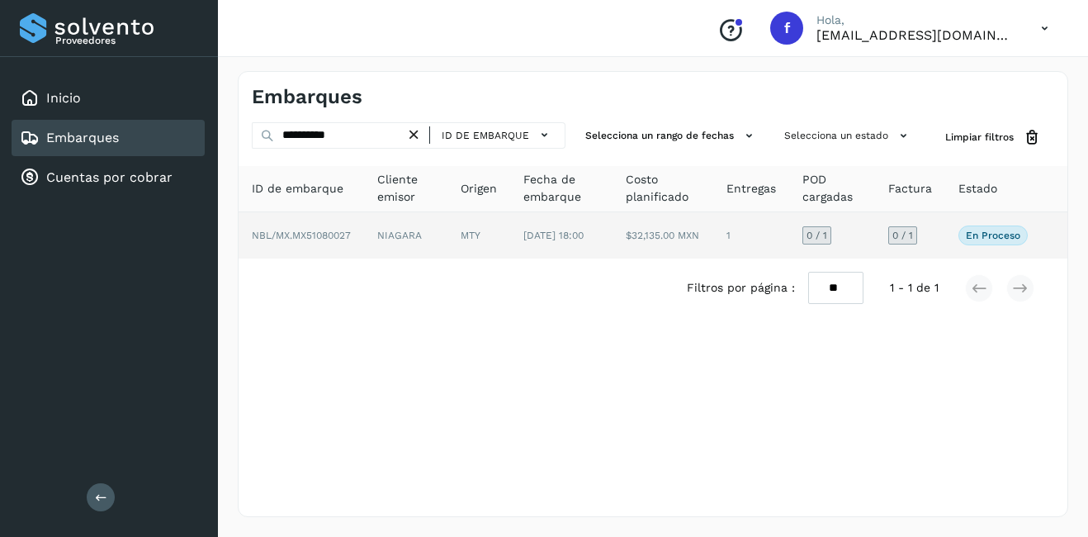
click at [339, 238] on span "NBL/MX.MX51080027" at bounding box center [301, 236] width 99 height 12
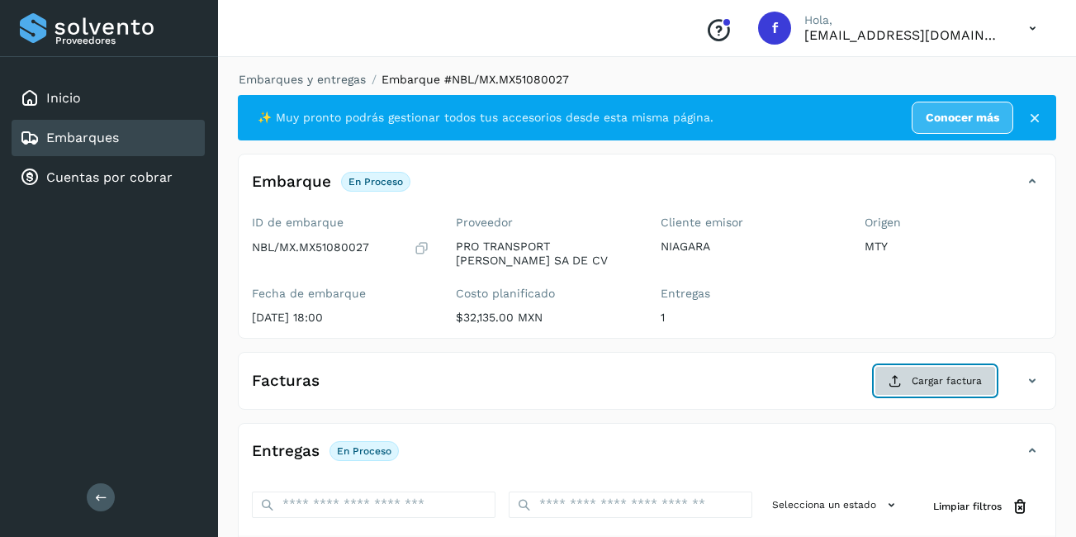
click at [969, 377] on span "Cargar factura" at bounding box center [947, 380] width 70 height 15
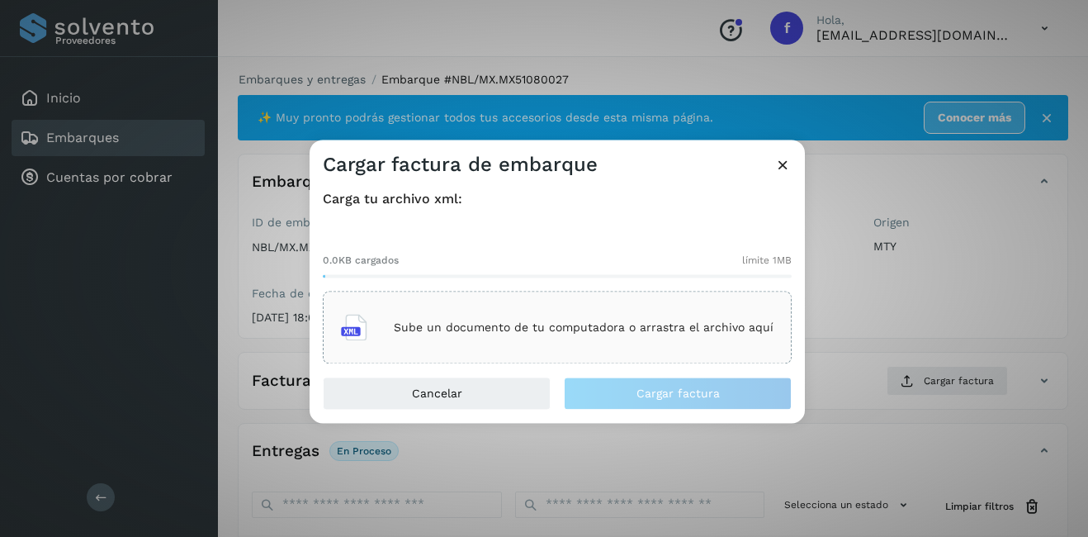
click at [583, 330] on p "Sube un documento de tu computadora o arrastra el archivo aquí" at bounding box center [584, 327] width 380 height 14
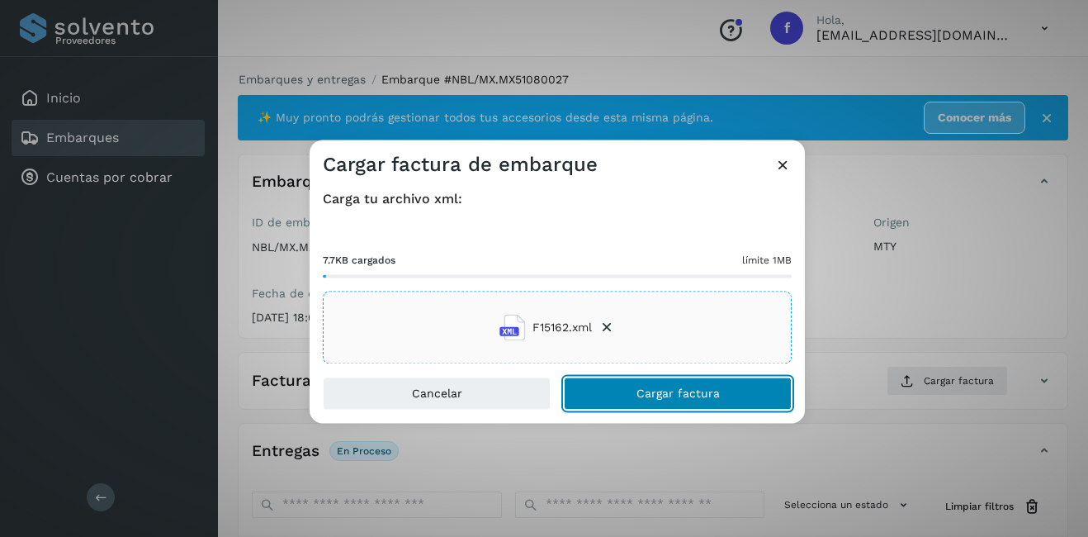
click at [654, 400] on button "Cargar factura" at bounding box center [678, 393] width 228 height 33
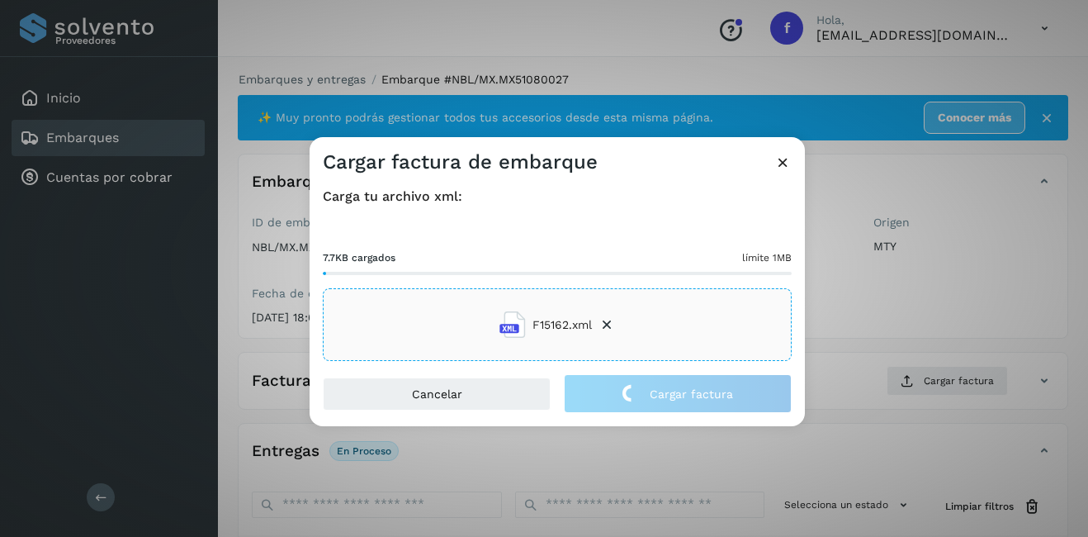
click at [877, 377] on div "Cargar factura de embarque Carga tu archivo xml: 7.7KB cargados límite 1MB F151…" at bounding box center [544, 268] width 1088 height 537
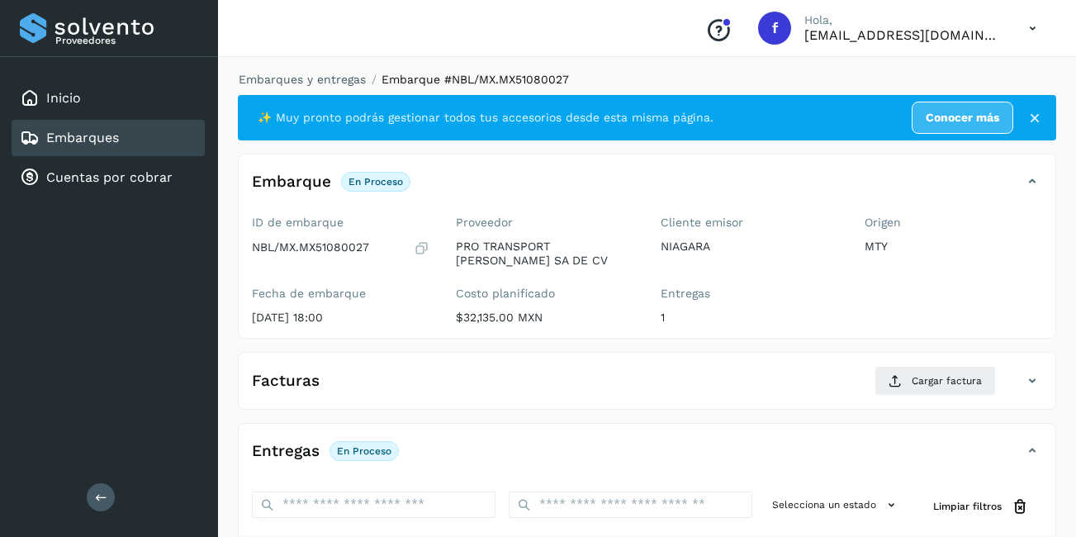
scroll to position [248, 0]
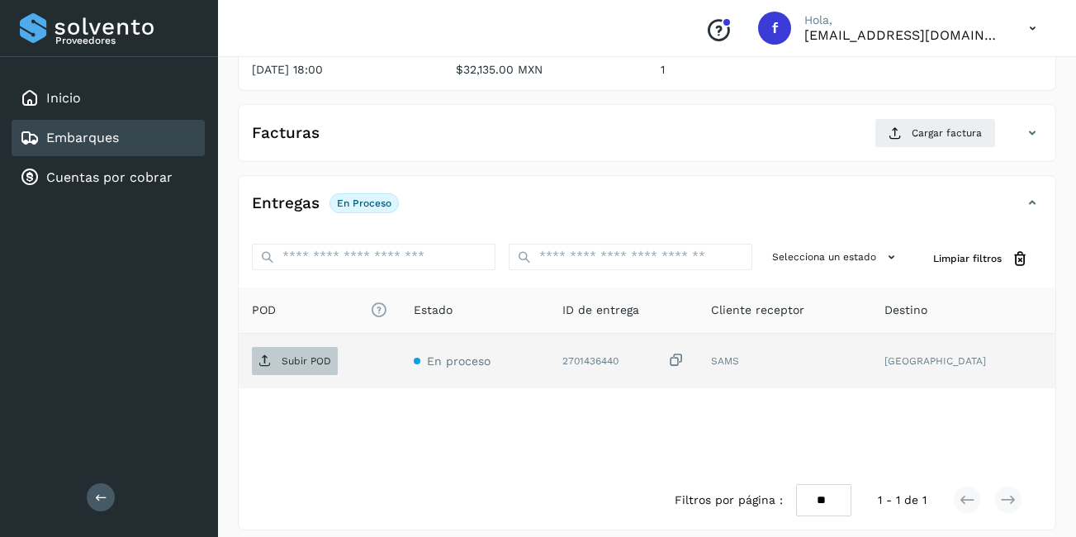
click at [305, 363] on p "Subir POD" at bounding box center [307, 361] width 50 height 12
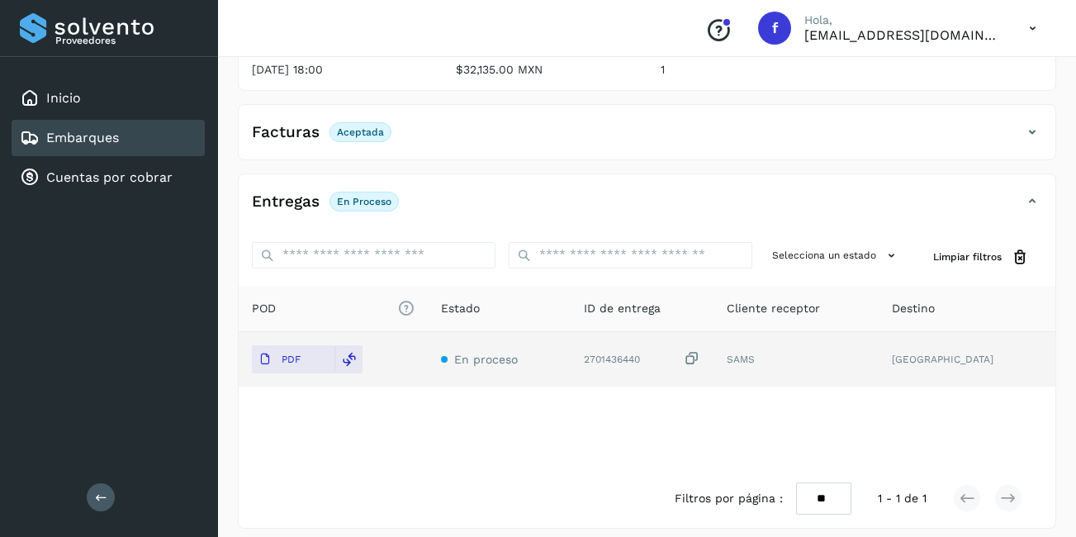
scroll to position [0, 0]
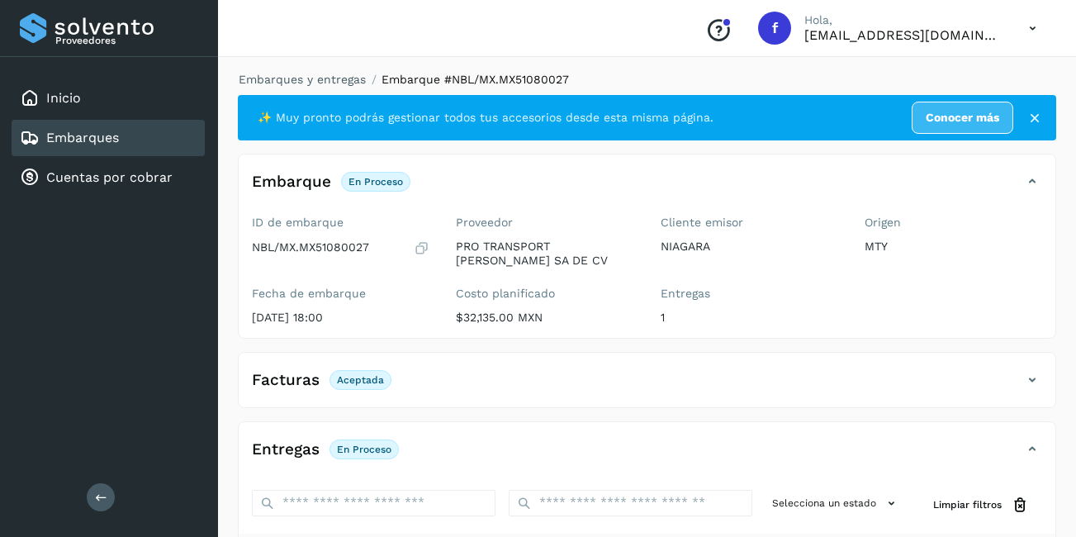
click at [177, 144] on div "Embarques" at bounding box center [108, 138] width 193 height 36
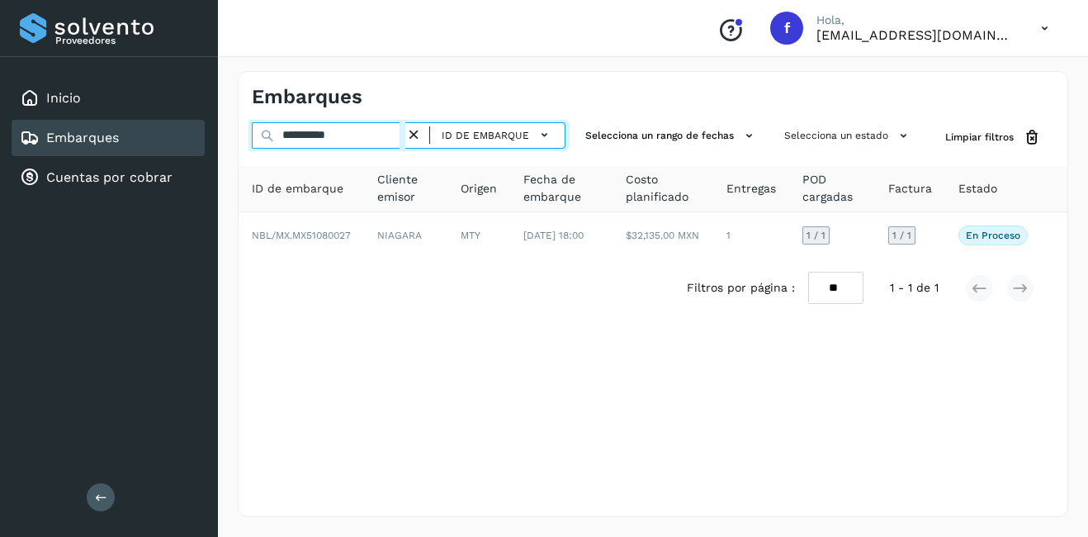
drag, startPoint x: 366, startPoint y: 135, endPoint x: 301, endPoint y: 154, distance: 67.9
click at [301, 154] on div "**********" at bounding box center [653, 219] width 829 height 195
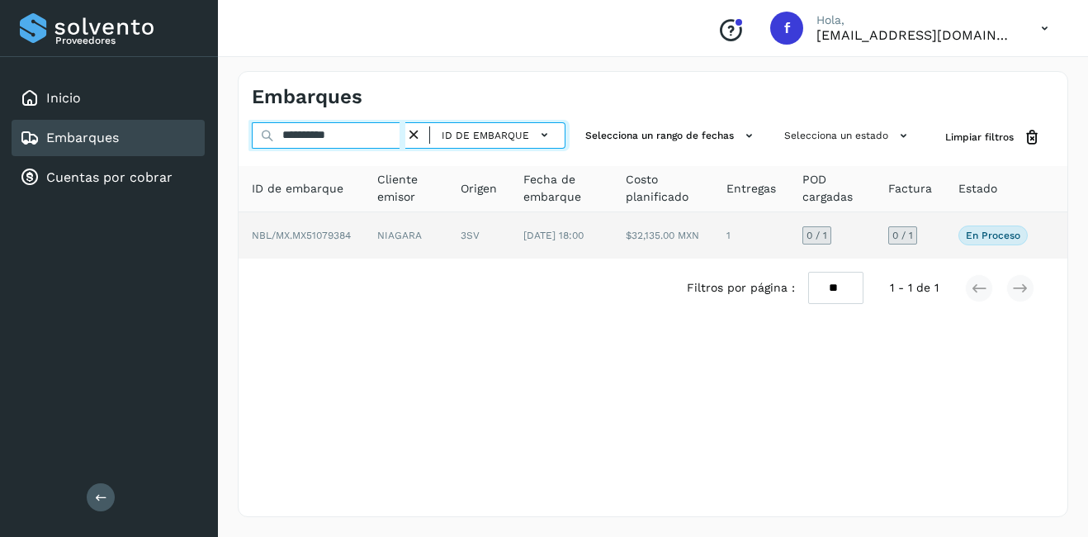
type input "**********"
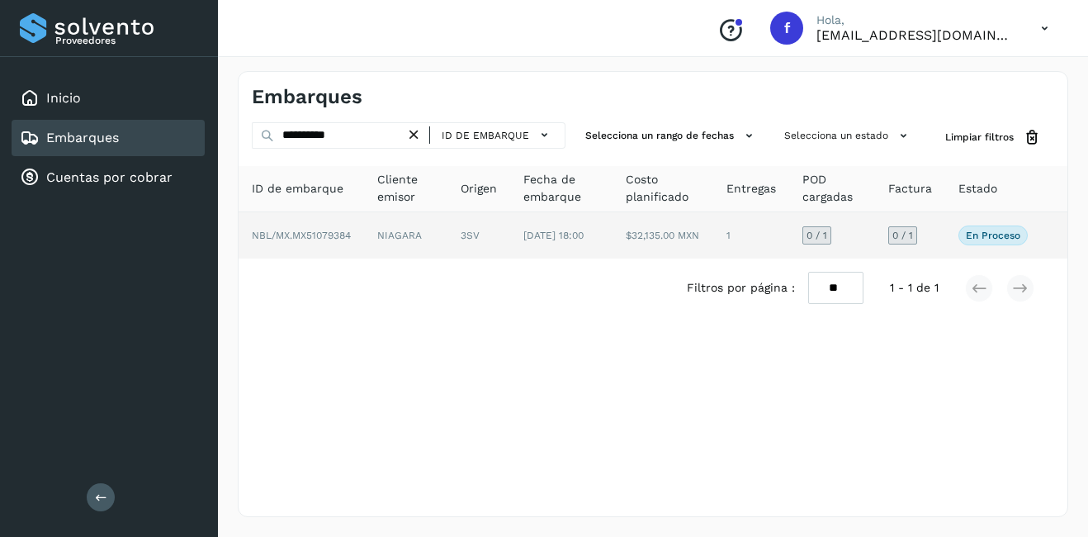
click at [476, 230] on td "3SV" at bounding box center [479, 235] width 63 height 46
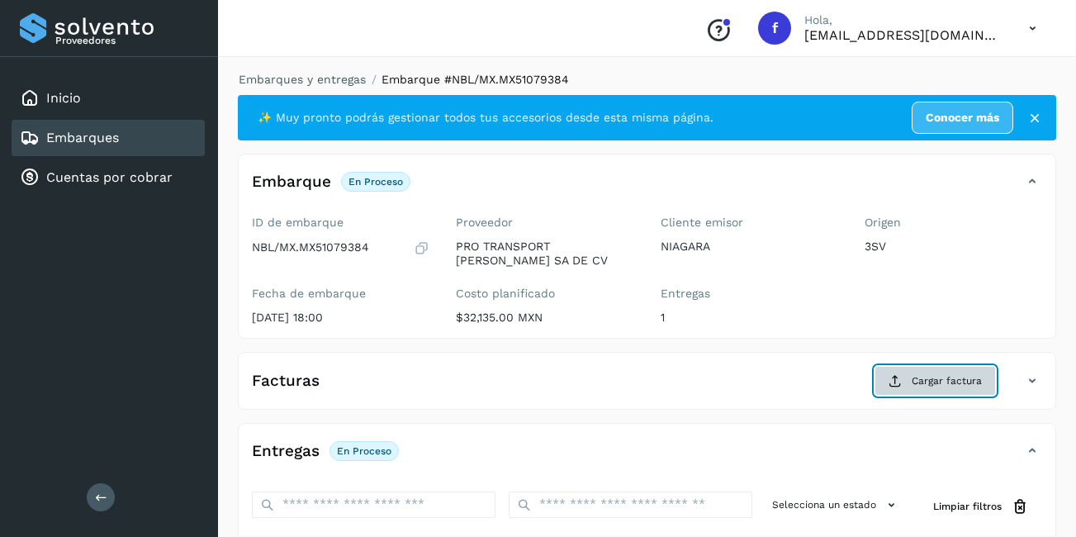
click at [969, 373] on span "Cargar factura" at bounding box center [947, 380] width 70 height 15
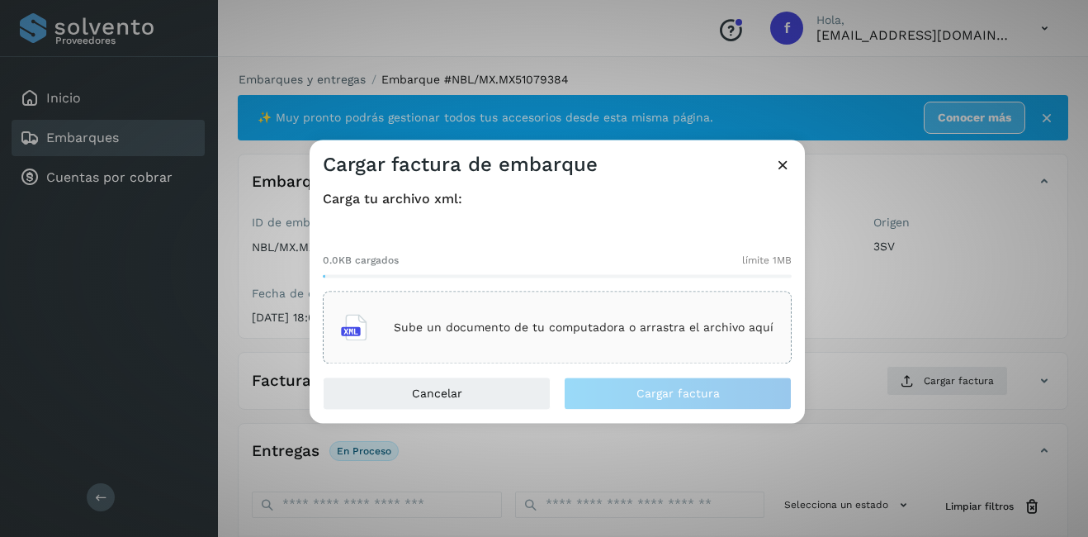
click at [575, 318] on div "Sube un documento de tu computadora o arrastra el archivo aquí" at bounding box center [557, 327] width 433 height 45
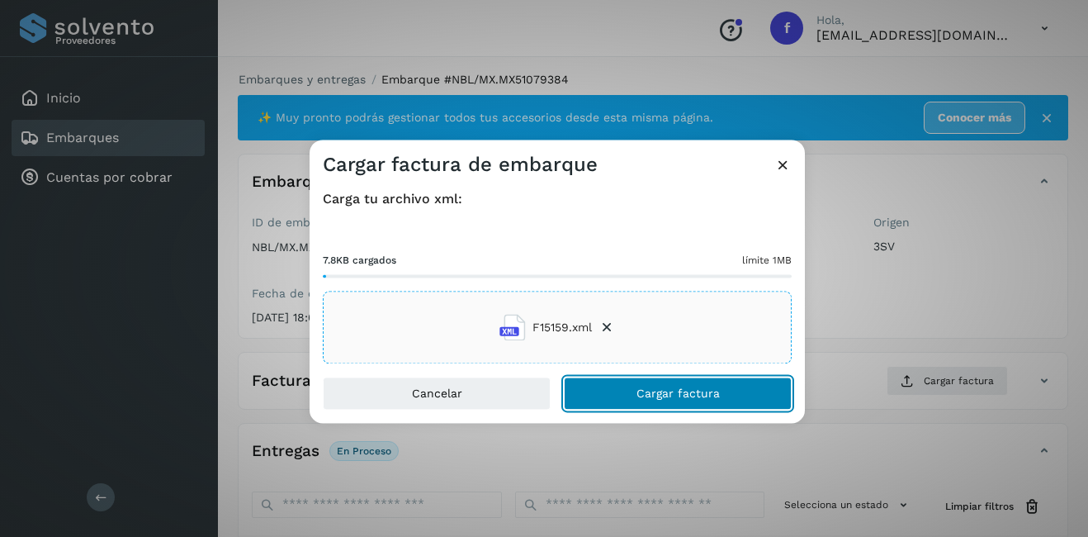
click at [648, 395] on span "Cargar factura" at bounding box center [678, 394] width 83 height 12
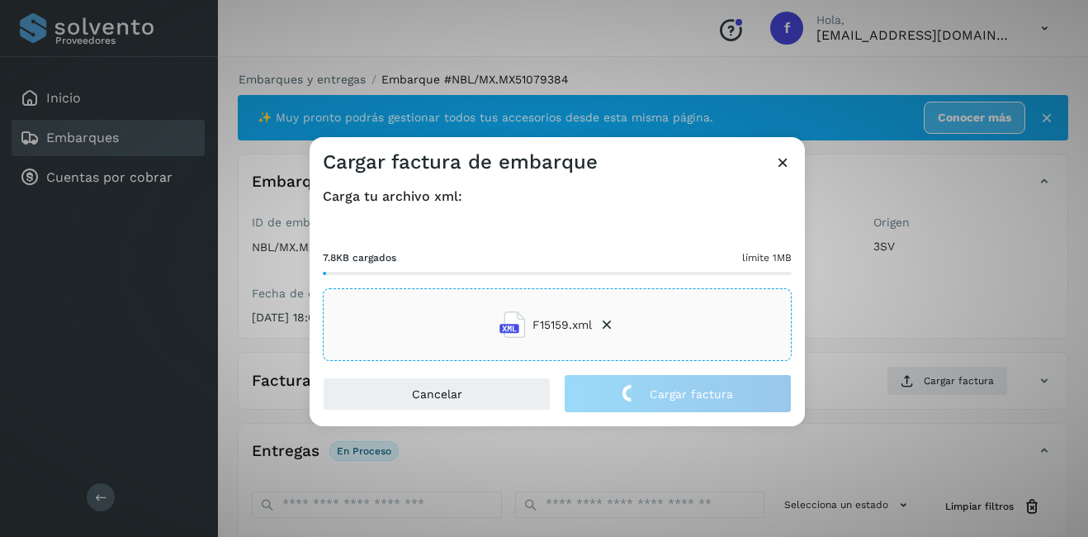
click at [940, 291] on div "Cargar factura de embarque Carga tu archivo xml: 7.8KB cargados límite 1MB F151…" at bounding box center [544, 268] width 1088 height 537
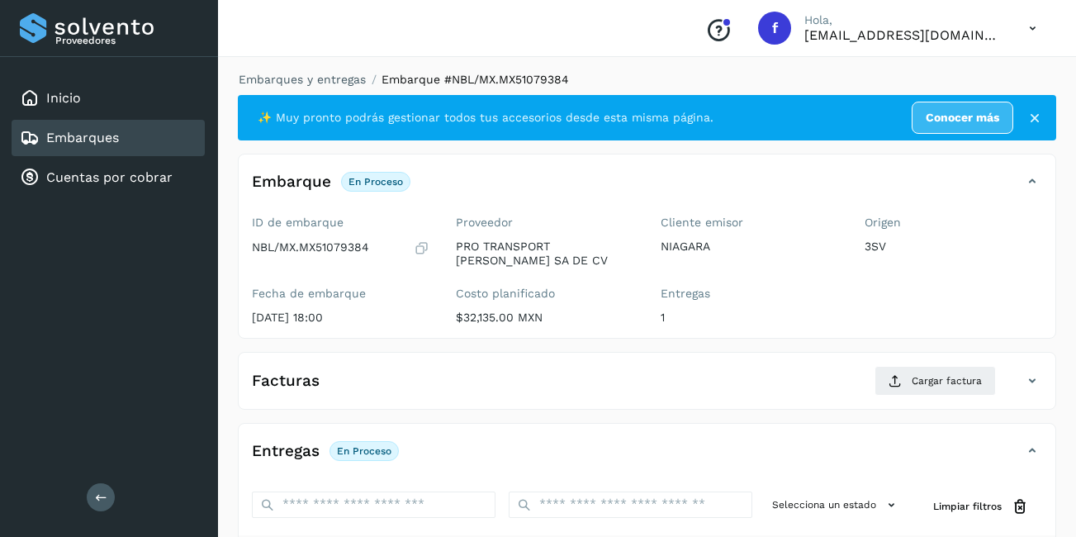
scroll to position [261, 0]
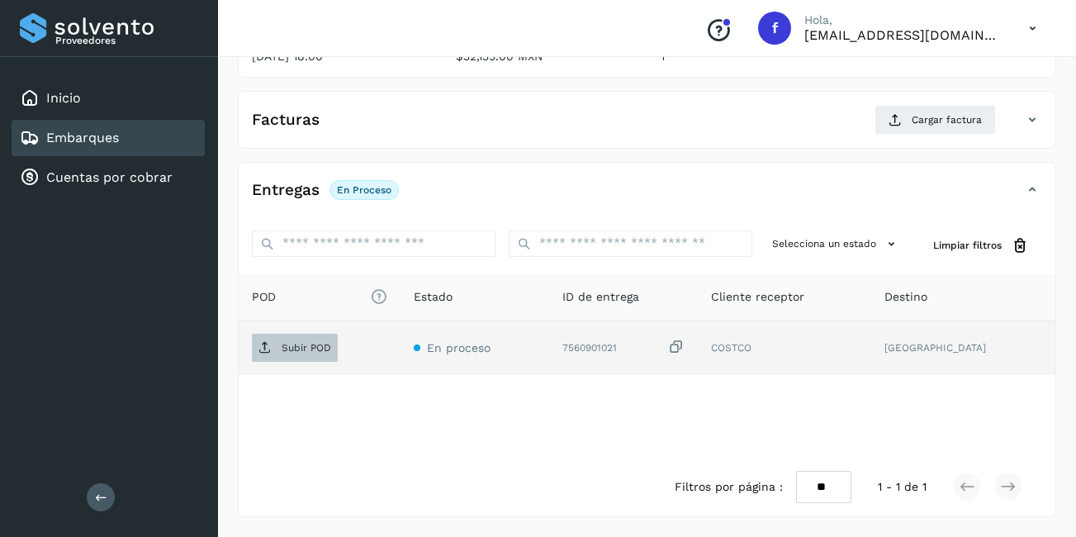
click at [335, 357] on span "Subir POD" at bounding box center [295, 347] width 86 height 26
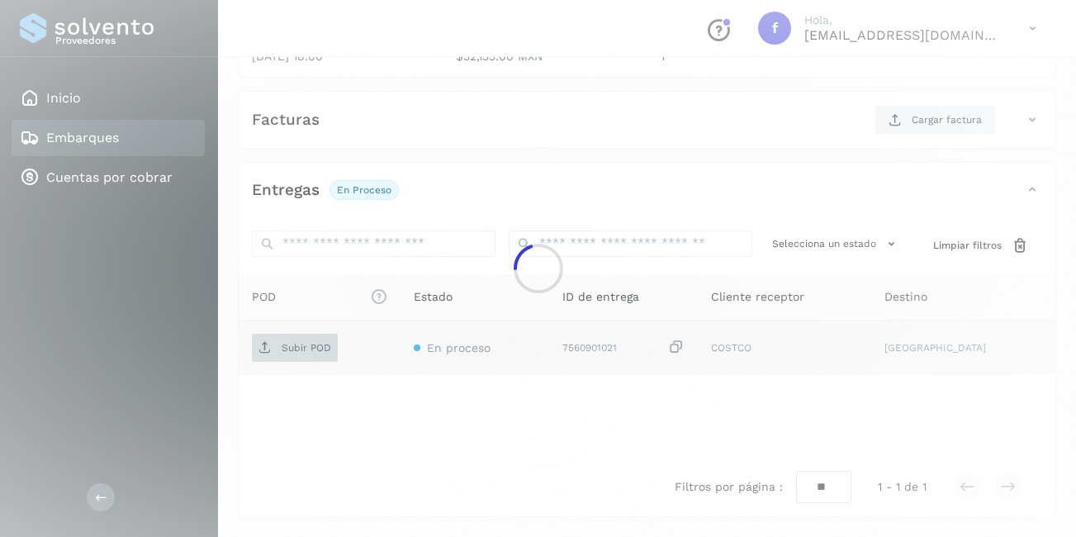
scroll to position [259, 0]
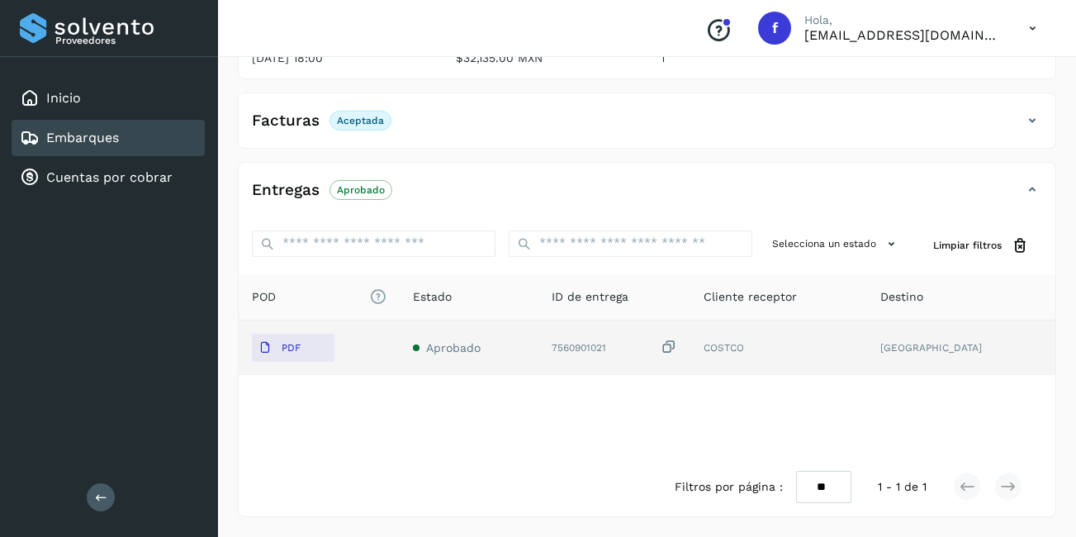
click at [116, 144] on link "Embarques" at bounding box center [82, 138] width 73 height 16
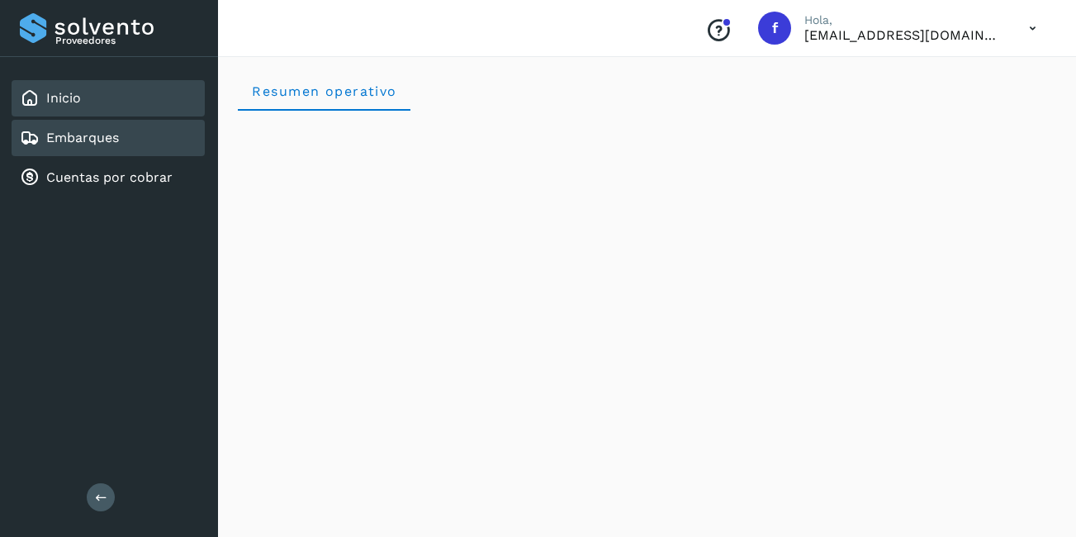
click at [110, 127] on div "Embarques" at bounding box center [108, 138] width 193 height 36
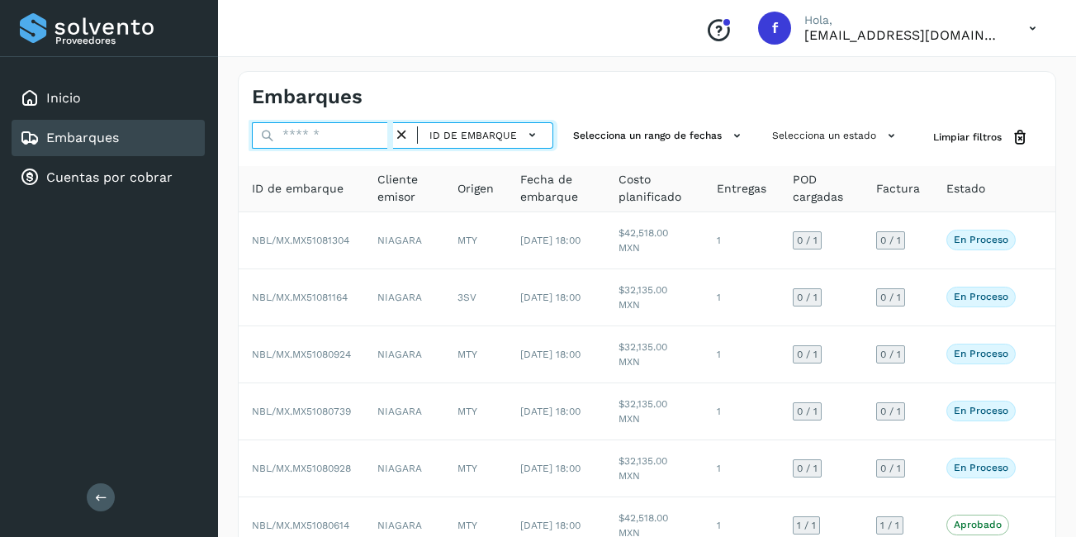
click at [331, 141] on input "text" at bounding box center [322, 135] width 141 height 26
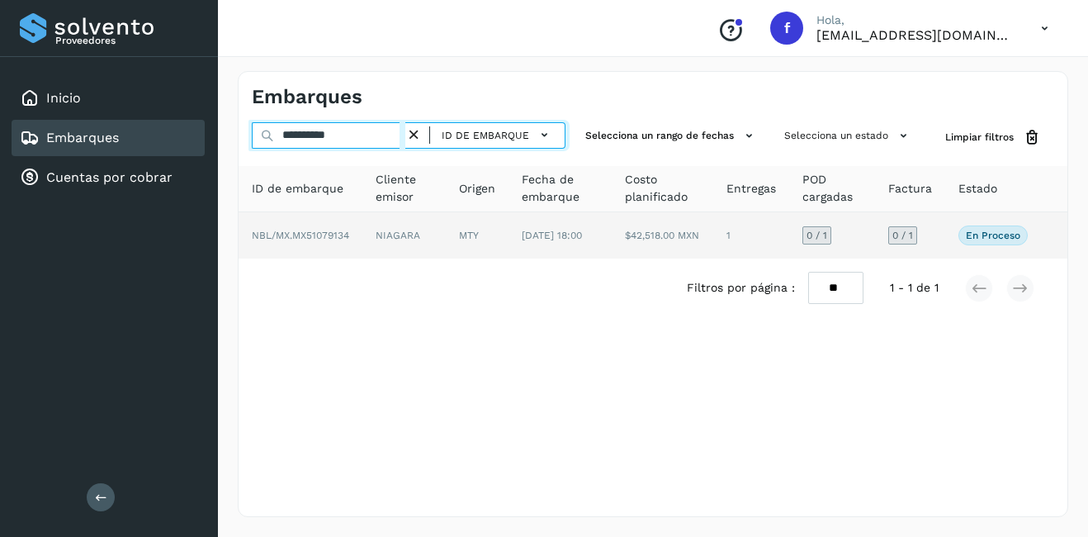
type input "**********"
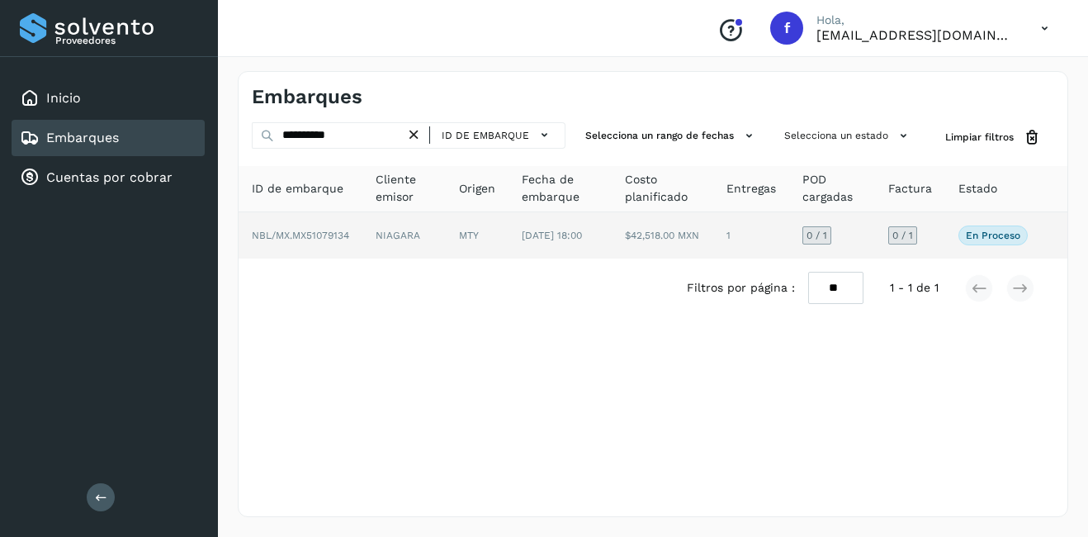
click at [784, 238] on td "1" at bounding box center [751, 235] width 76 height 46
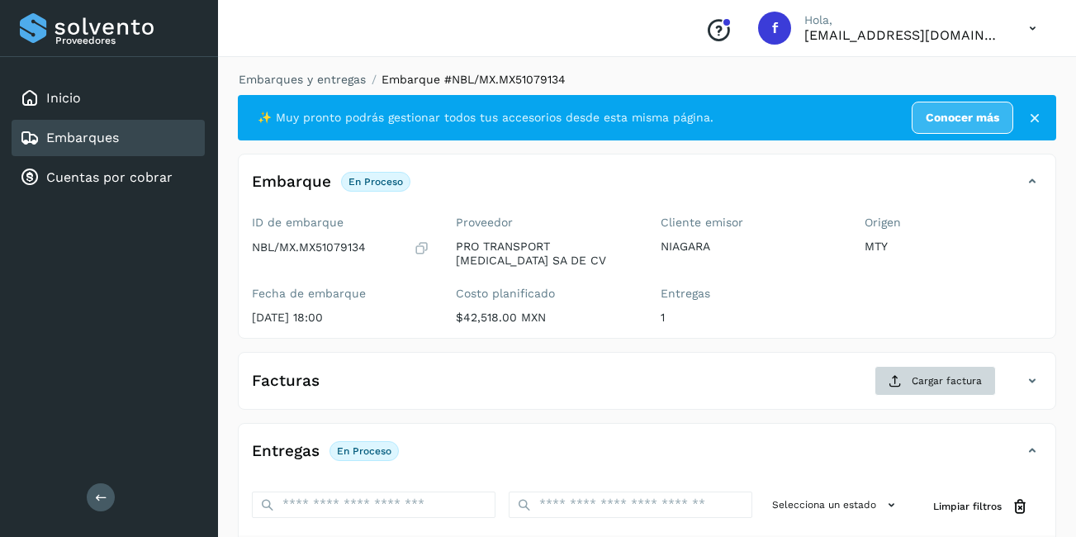
drag, startPoint x: 932, startPoint y: 364, endPoint x: 937, endPoint y: 376, distance: 12.6
click at [931, 367] on div "Facturas Cargar factura Aún no has subido ninguna factura" at bounding box center [647, 381] width 818 height 58
click at [949, 386] on span "Cargar factura" at bounding box center [947, 380] width 70 height 15
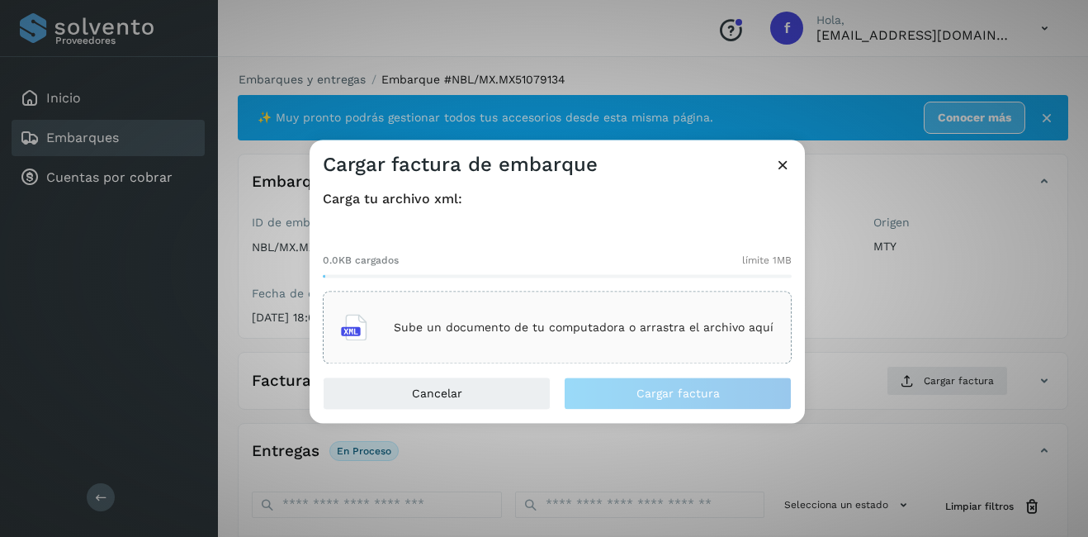
click at [525, 324] on p "Sube un documento de tu computadora o arrastra el archivo aquí" at bounding box center [584, 327] width 380 height 14
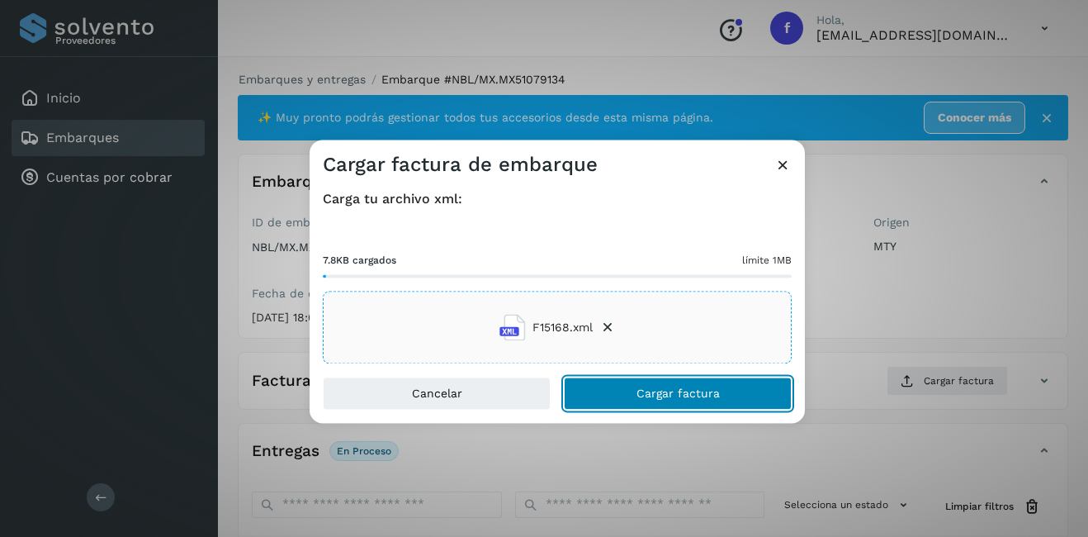
click at [671, 396] on span "Cargar factura" at bounding box center [678, 394] width 83 height 12
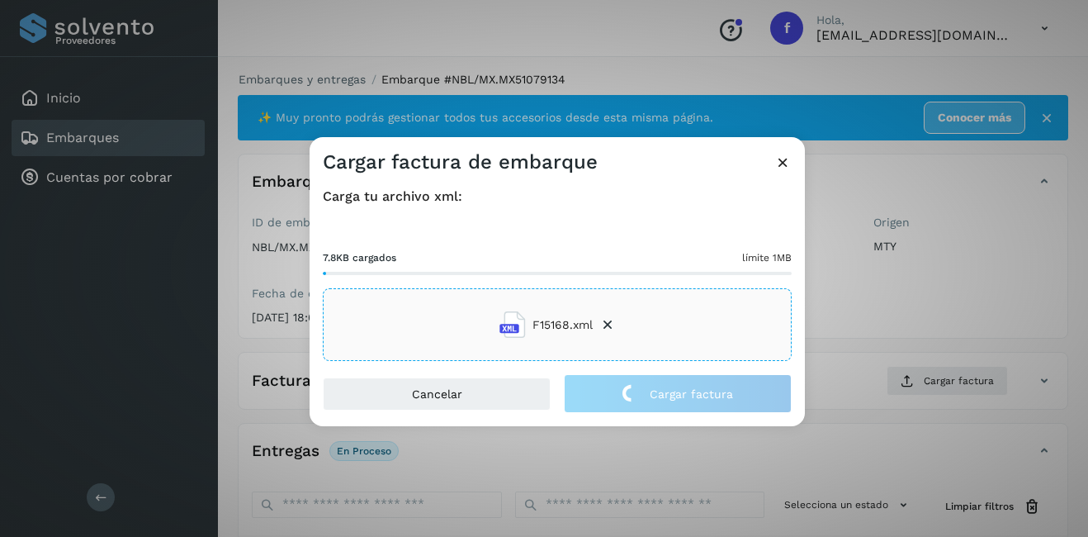
click at [879, 320] on div "Cargar factura de embarque Carga tu archivo xml: 7.8KB cargados límite 1MB F151…" at bounding box center [544, 268] width 1088 height 537
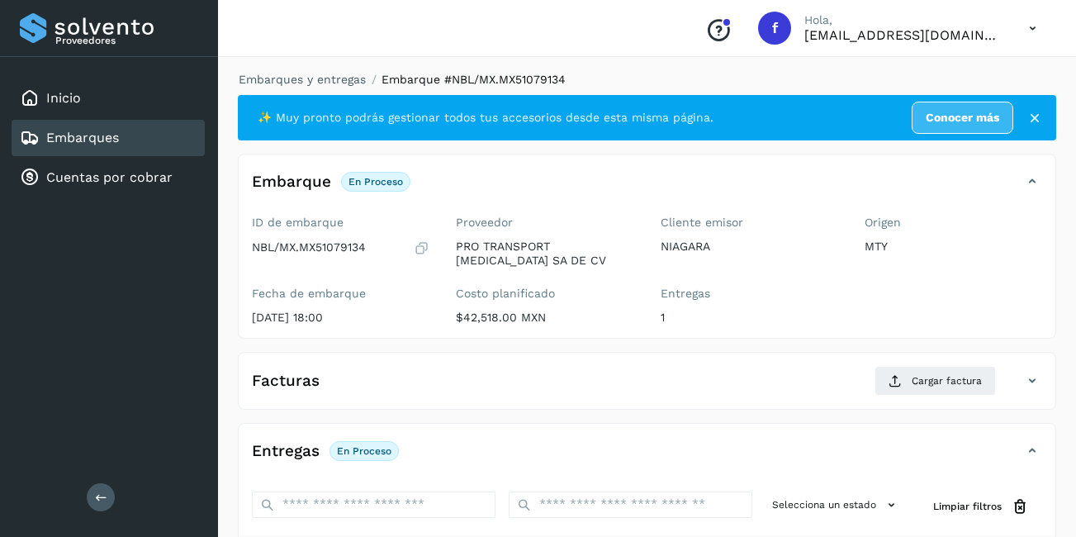
scroll to position [261, 0]
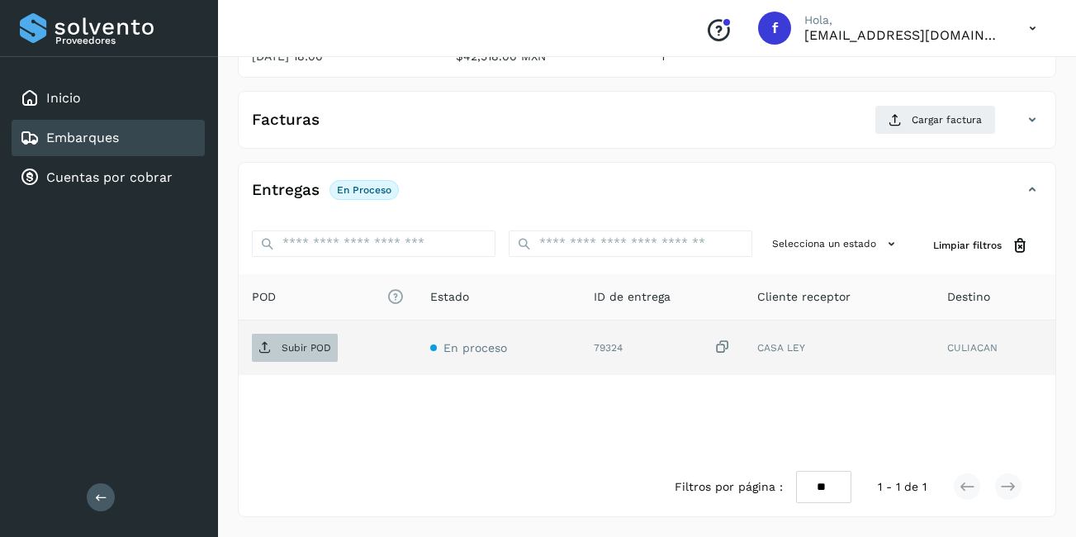
click at [314, 347] on p "Subir POD" at bounding box center [307, 348] width 50 height 12
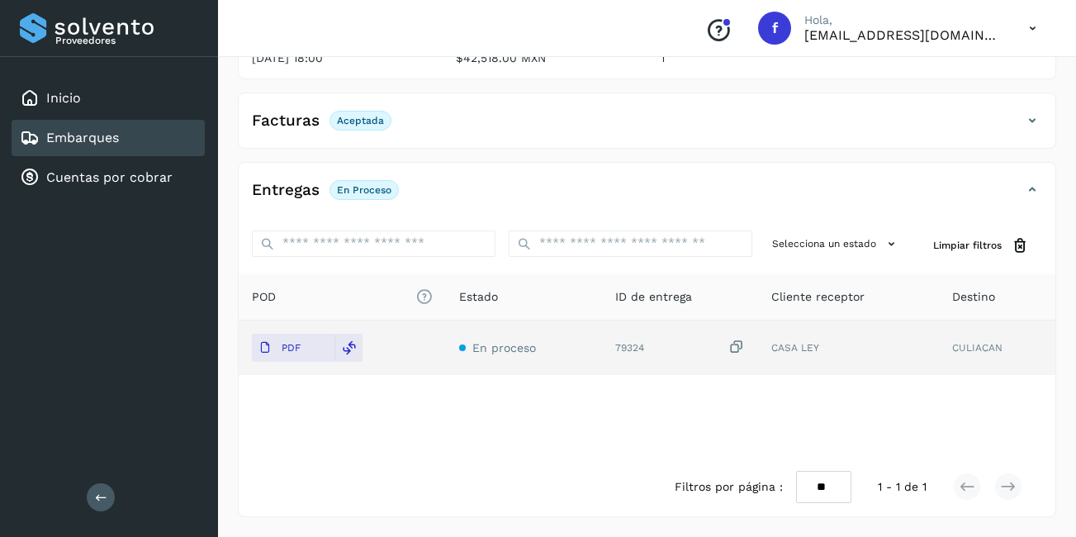
scroll to position [0, 0]
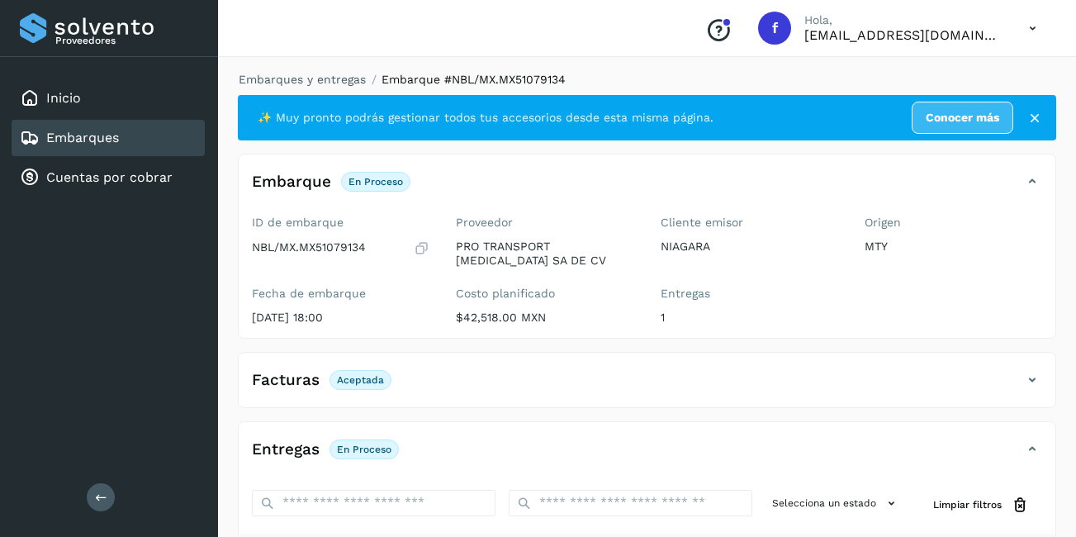
click at [153, 140] on div "Embarques" at bounding box center [108, 138] width 193 height 36
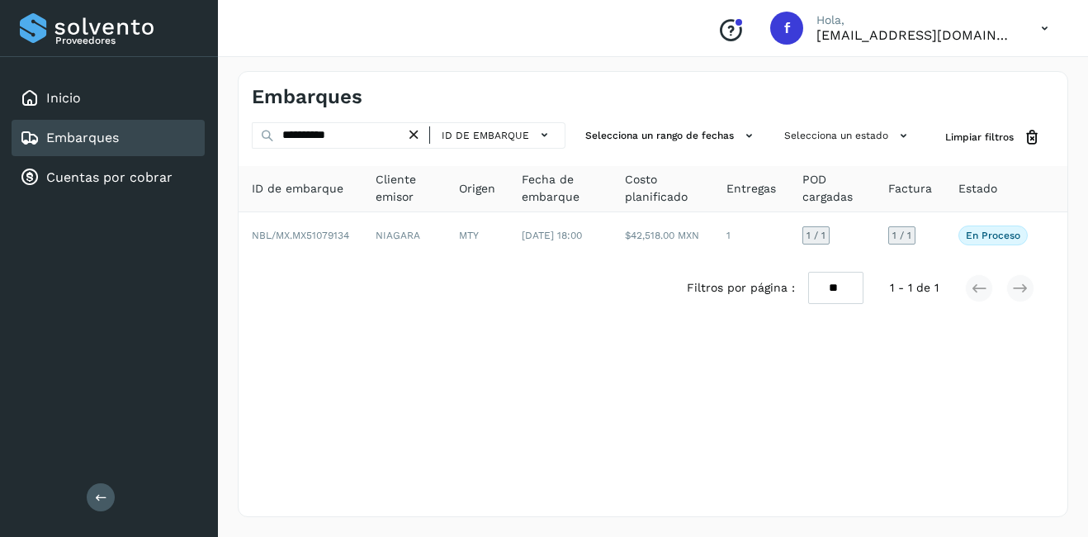
click at [416, 133] on icon at bounding box center [413, 134] width 17 height 17
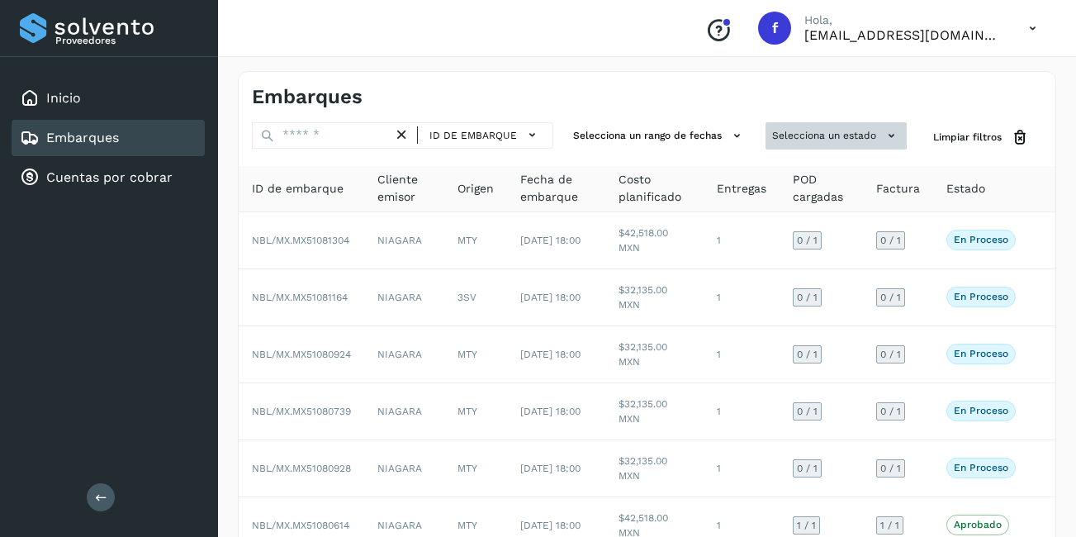
click at [797, 135] on button "Selecciona un estado" at bounding box center [835, 135] width 141 height 27
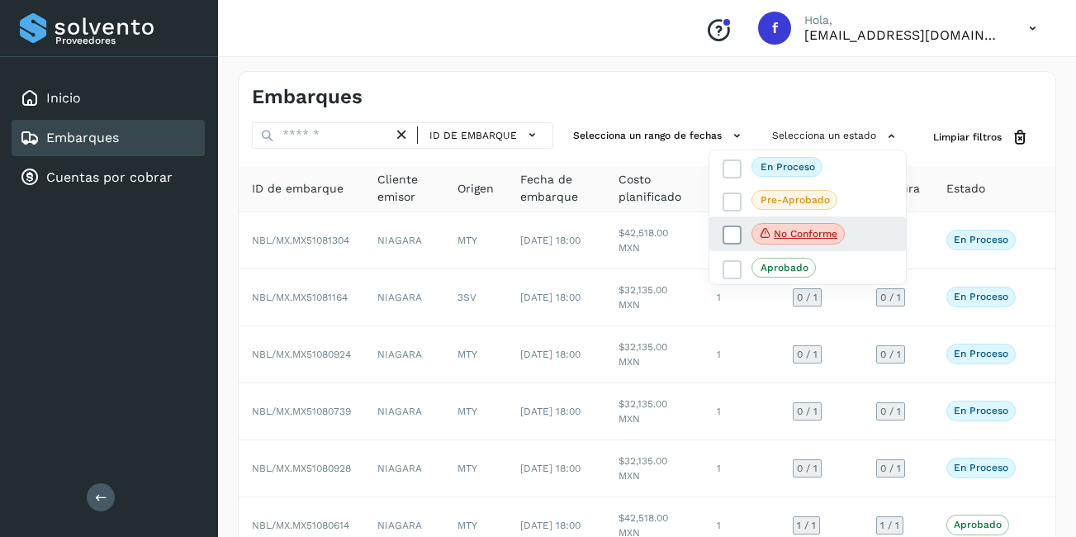
click at [782, 233] on p "No conforme" at bounding box center [806, 234] width 64 height 12
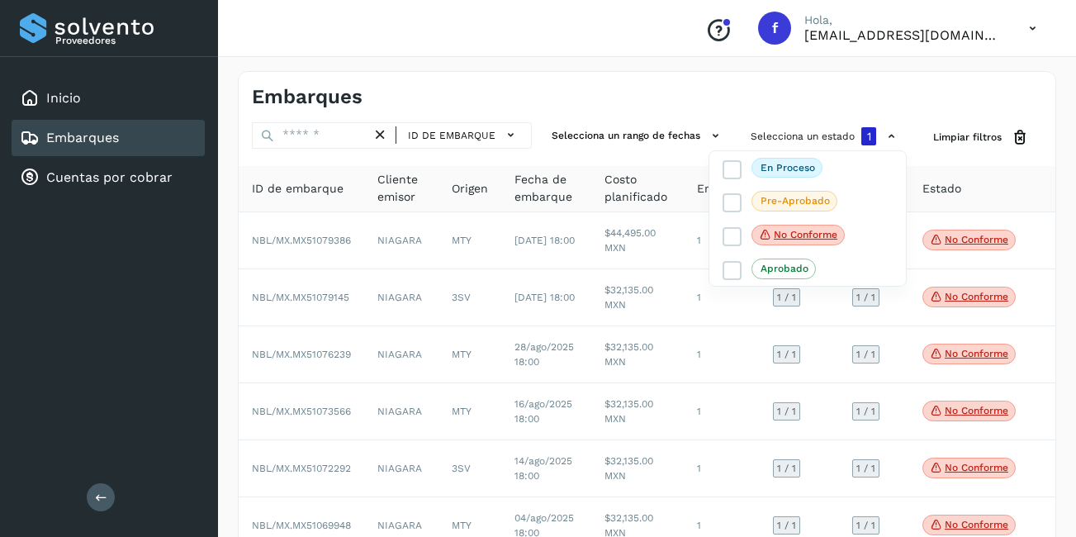
scroll to position [96, 0]
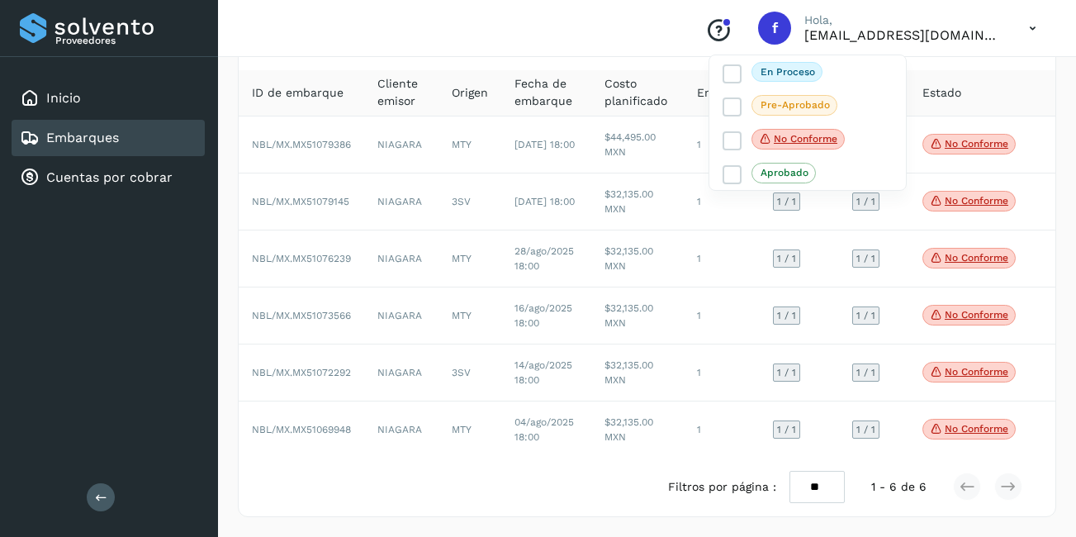
click at [963, 418] on div at bounding box center [538, 268] width 1076 height 537
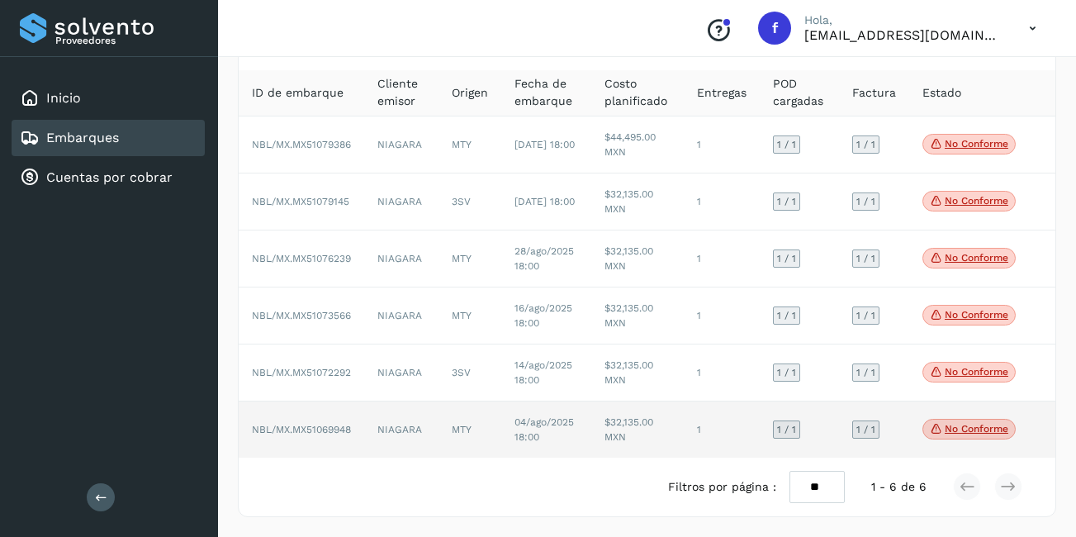
click at [1003, 419] on span "No conforme" at bounding box center [968, 429] width 93 height 21
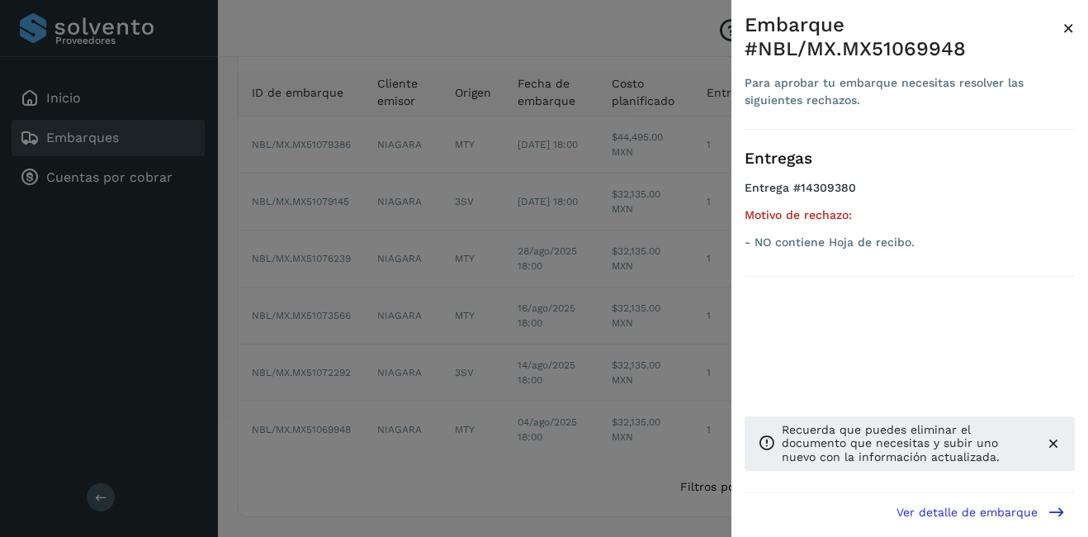
click at [1065, 25] on span "×" at bounding box center [1069, 28] width 12 height 23
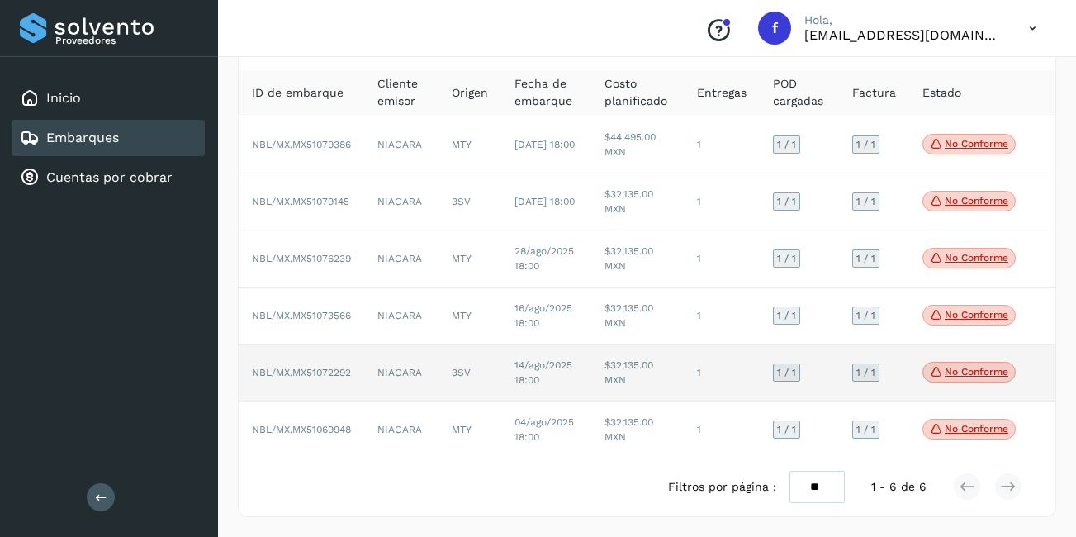
click at [993, 371] on p "No conforme" at bounding box center [977, 372] width 64 height 12
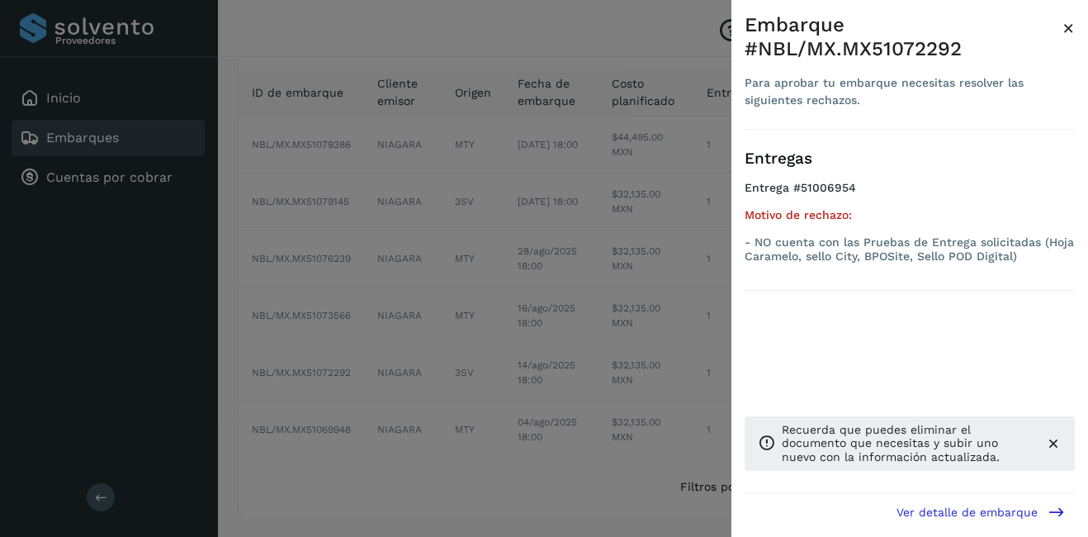
click at [1069, 25] on span "×" at bounding box center [1069, 28] width 12 height 23
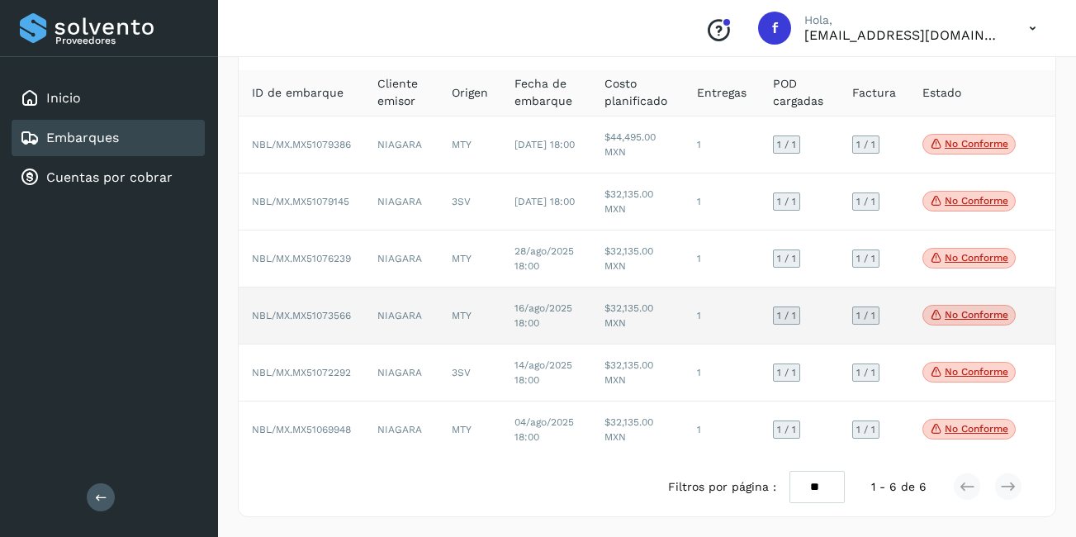
click at [979, 311] on p "No conforme" at bounding box center [977, 315] width 64 height 12
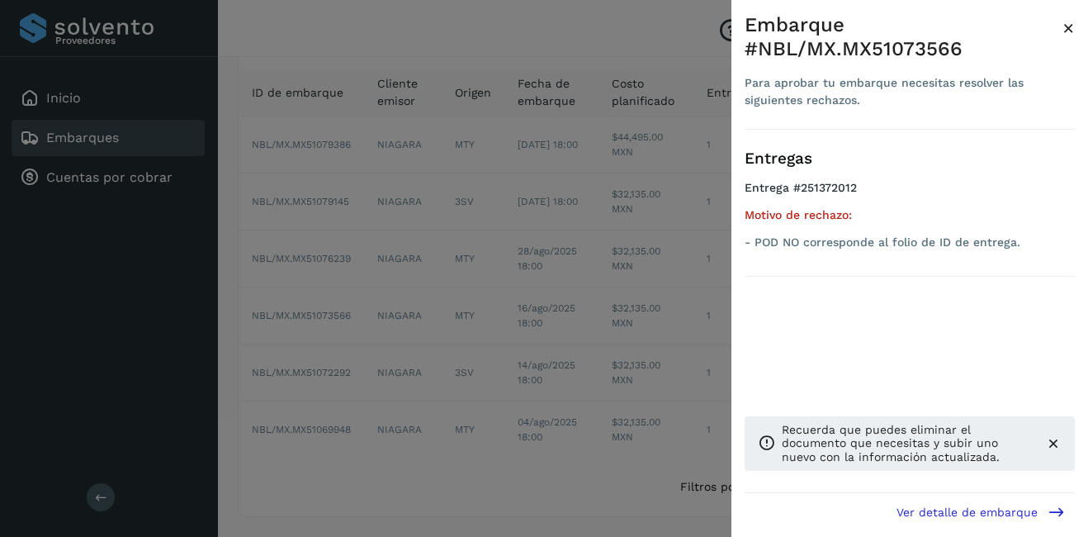
click at [1065, 28] on span "×" at bounding box center [1069, 28] width 12 height 23
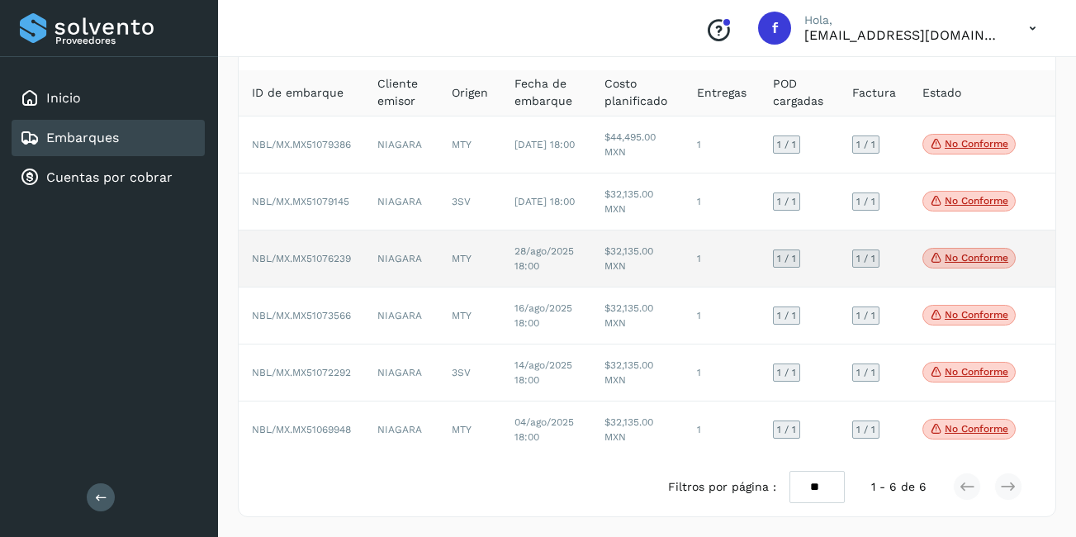
click at [988, 256] on p "No conforme" at bounding box center [977, 258] width 64 height 12
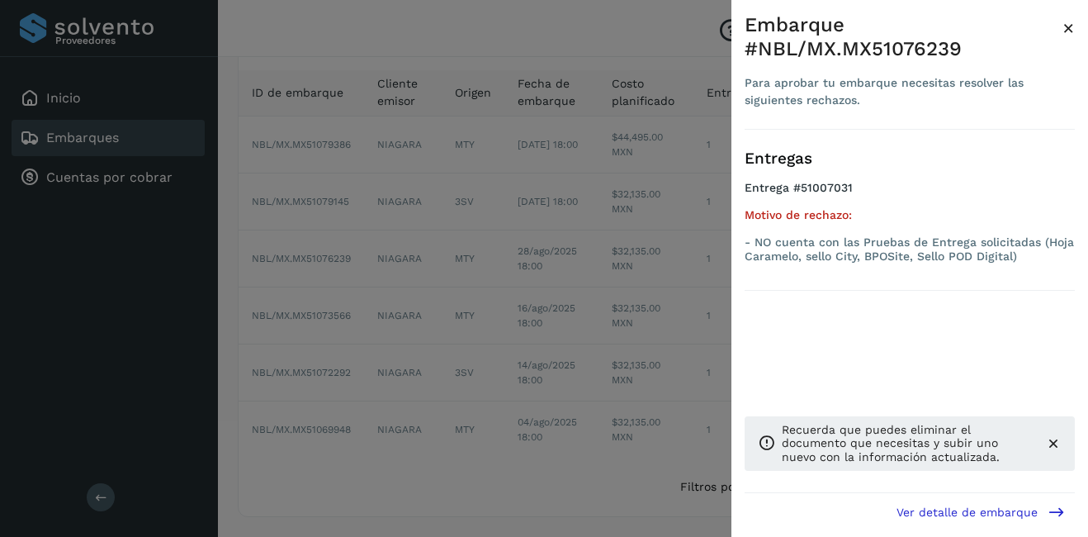
click at [1071, 30] on span "×" at bounding box center [1069, 28] width 12 height 23
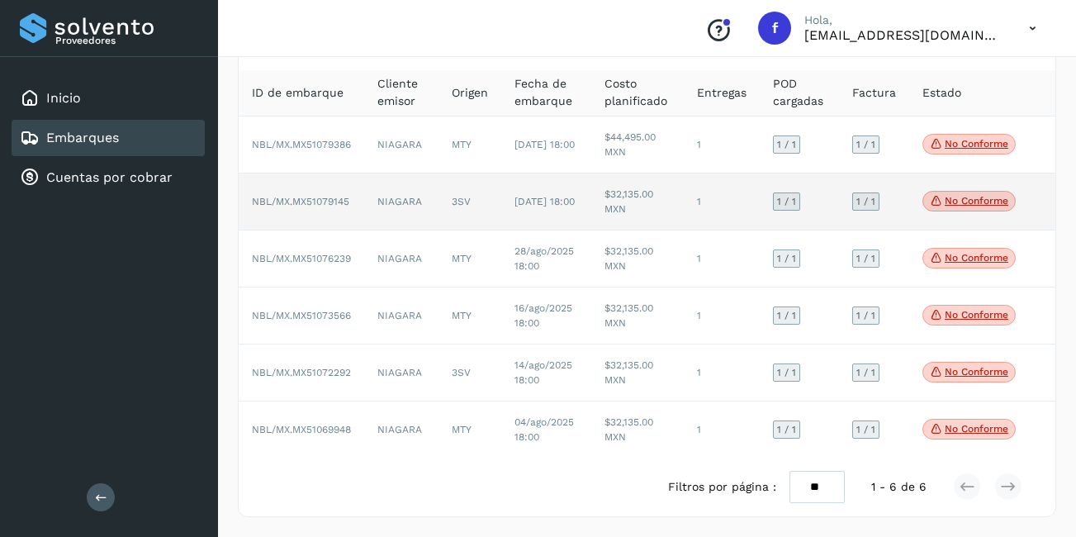
click at [983, 201] on p "No conforme" at bounding box center [977, 201] width 64 height 12
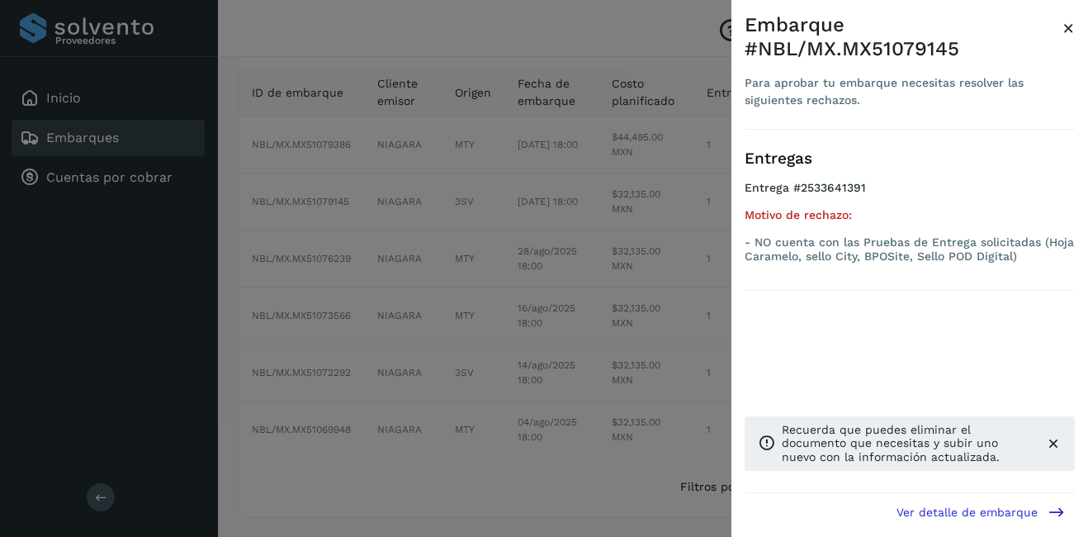
click at [1070, 35] on span "×" at bounding box center [1069, 28] width 12 height 23
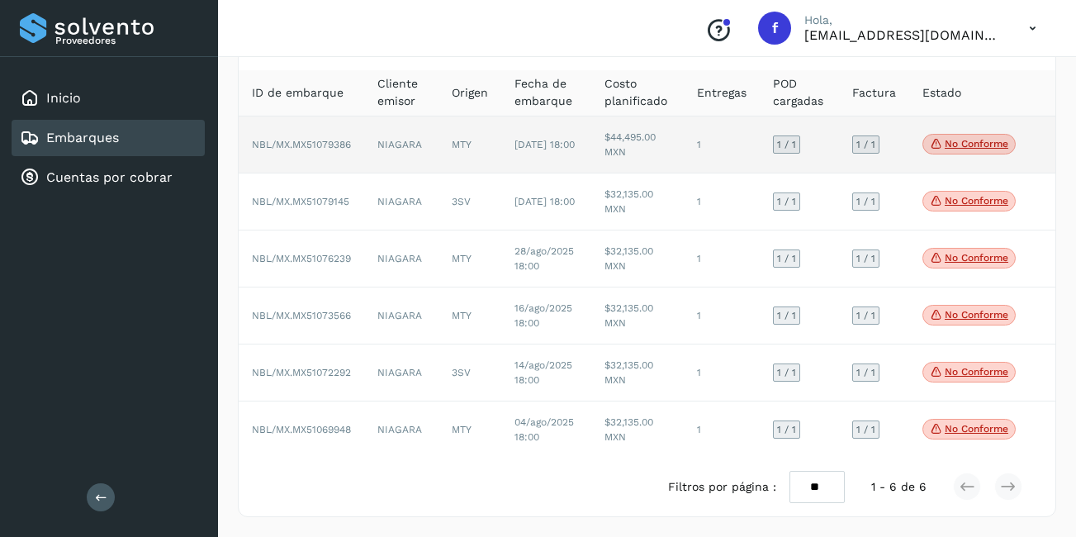
click at [969, 148] on p "No conforme" at bounding box center [977, 144] width 64 height 12
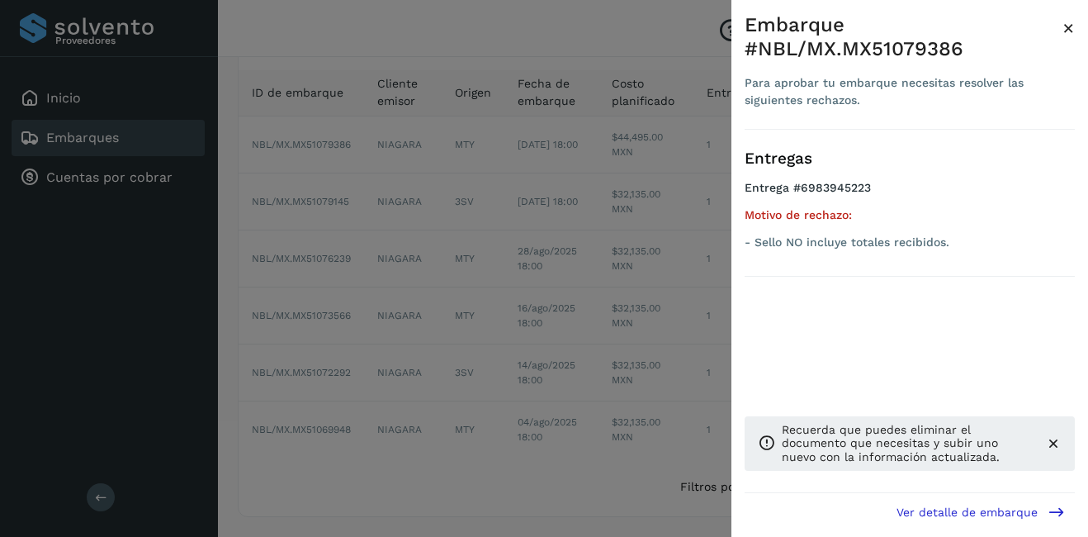
click at [1069, 21] on span "×" at bounding box center [1069, 28] width 12 height 23
